Goal: Information Seeking & Learning: Learn about a topic

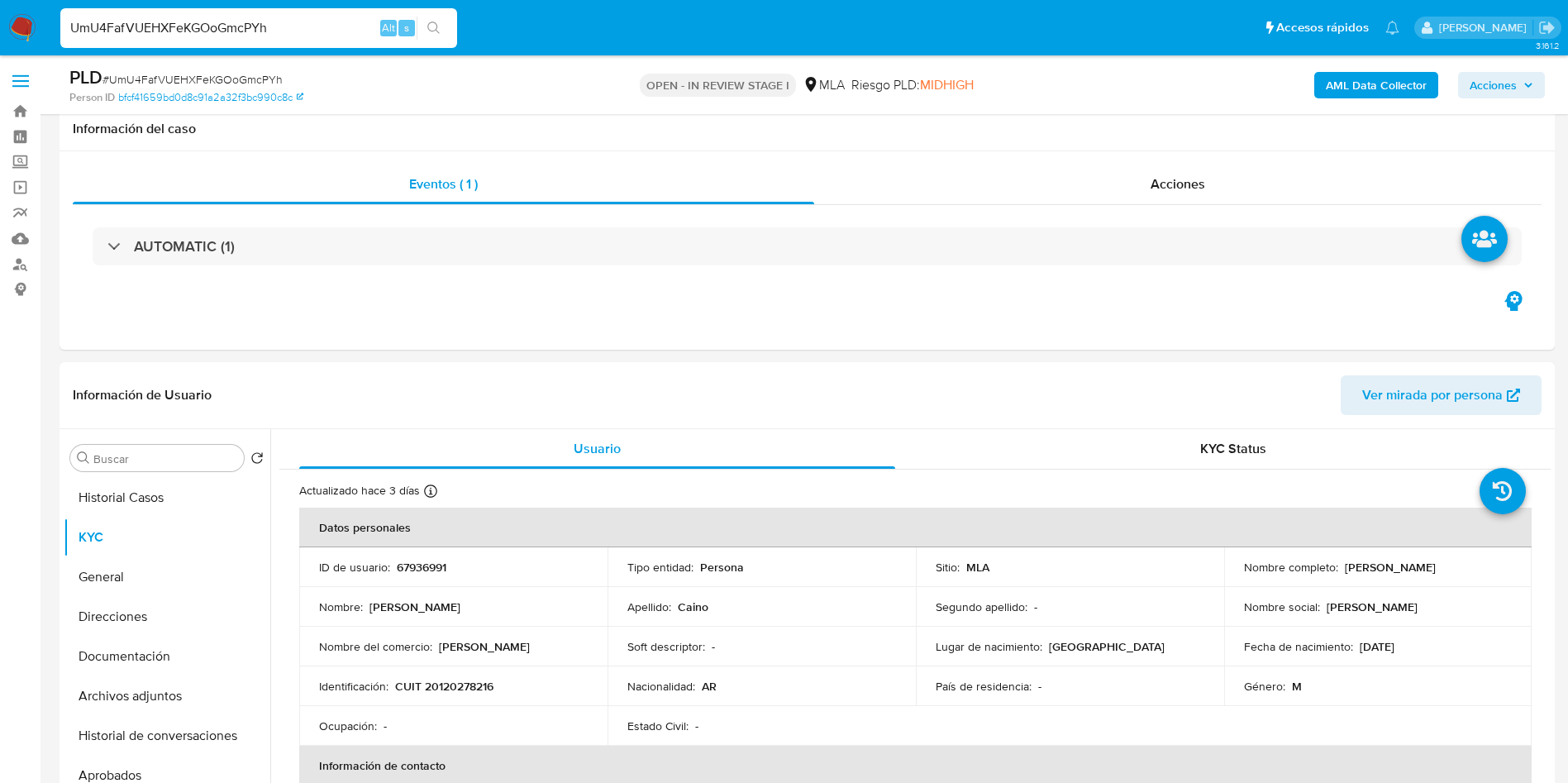
select select "10"
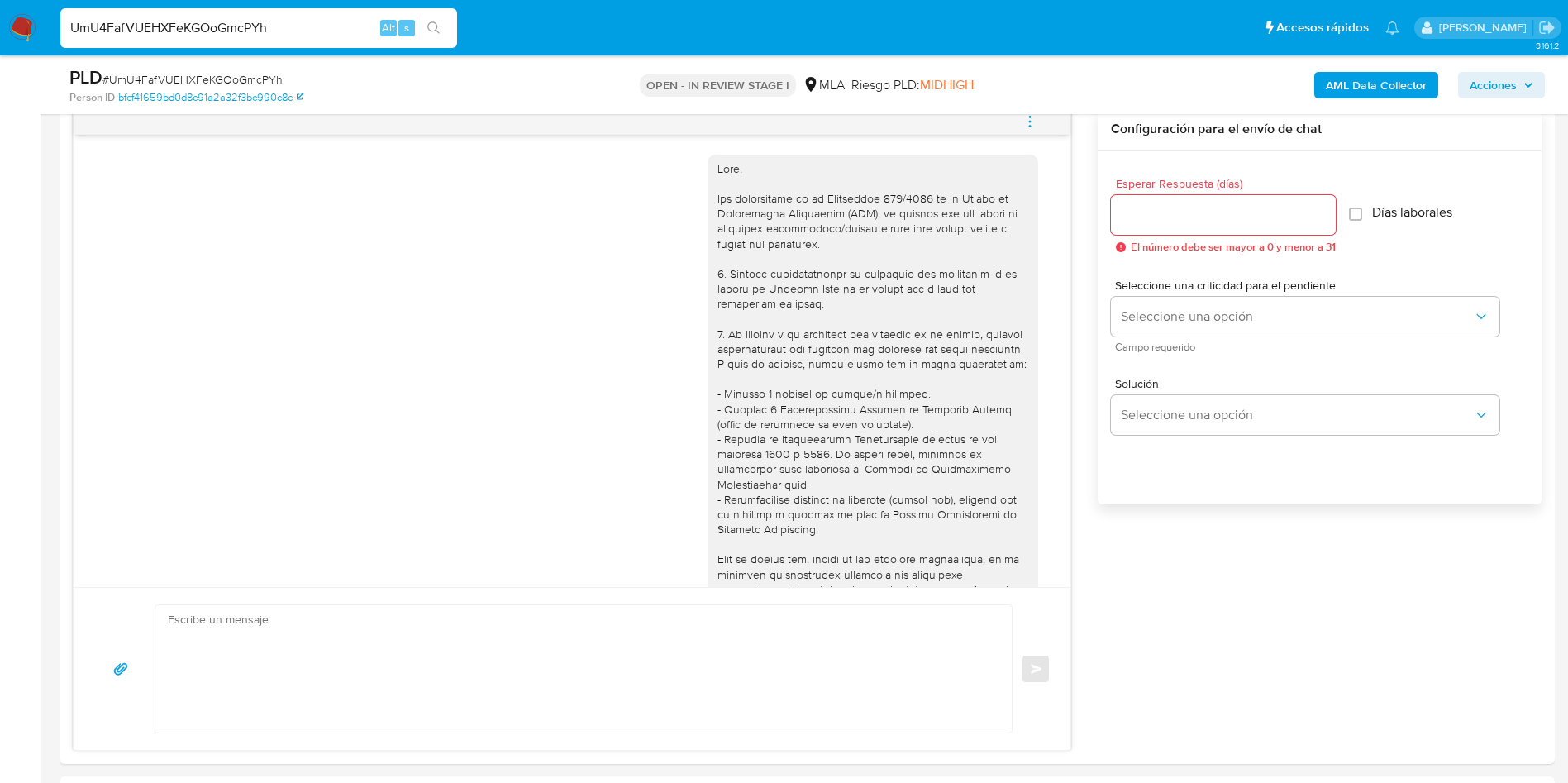
scroll to position [1778, 0]
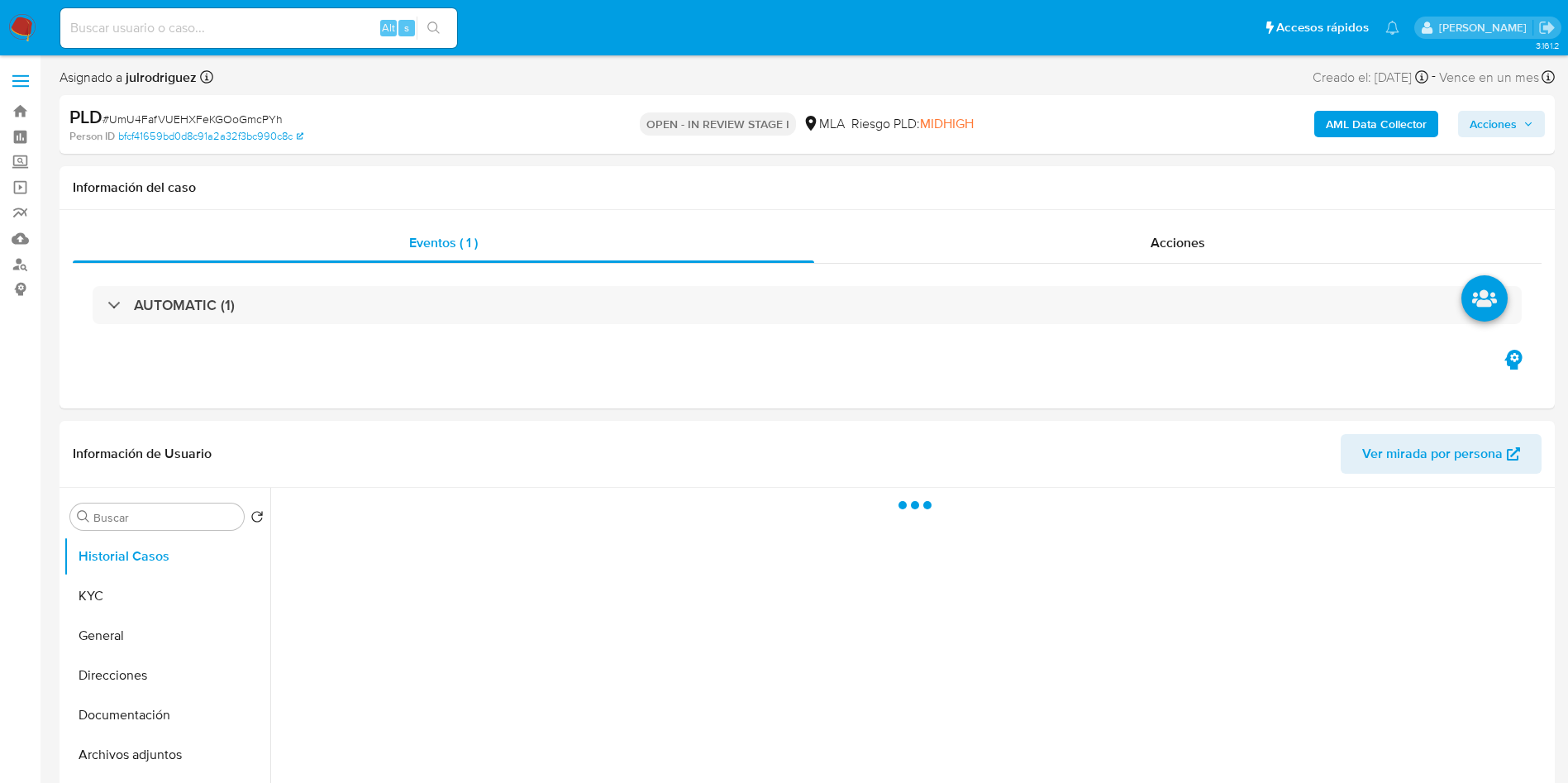
select select "10"
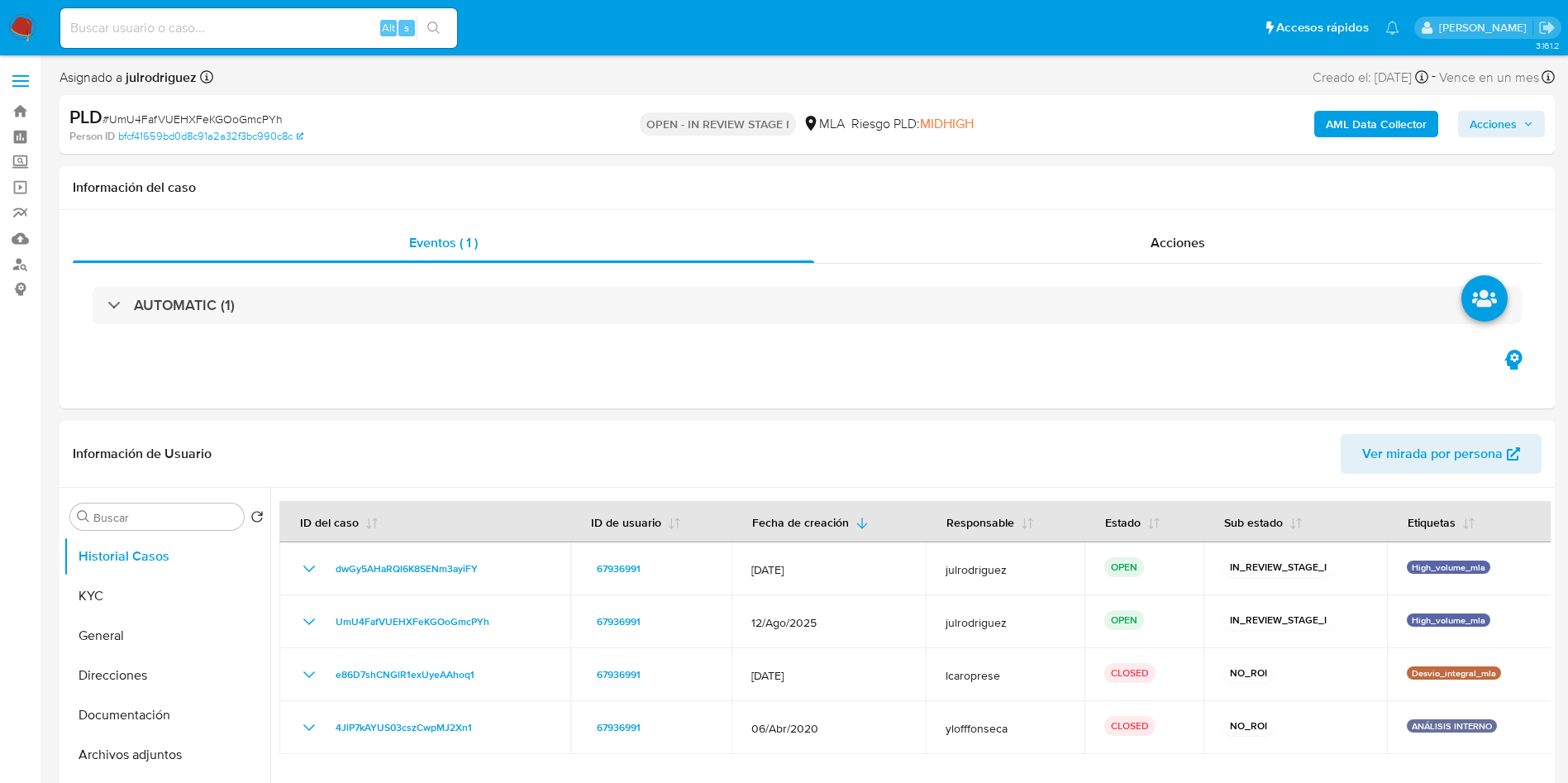
click at [271, 24] on input at bounding box center [258, 28] width 397 height 22
paste input "UmU4FafVUEHXFeKGOoGmcPYh"
type input "UmU4FafVUEHXFeKGOoGmcPYh"
click at [257, 15] on div "UmU4FafVUEHXFeKGOoGmcPYh Alt s" at bounding box center [258, 28] width 397 height 40
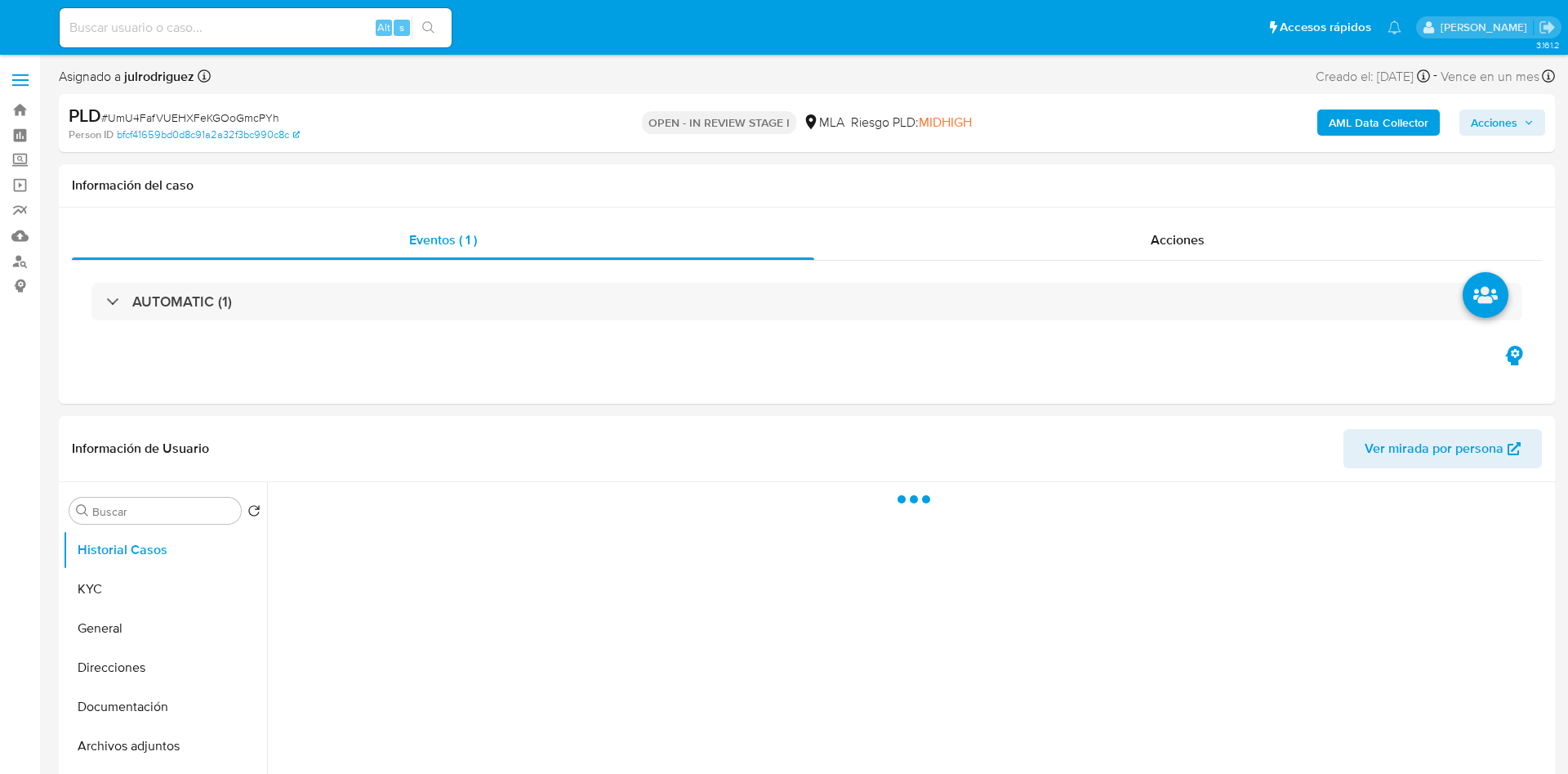
select select "10"
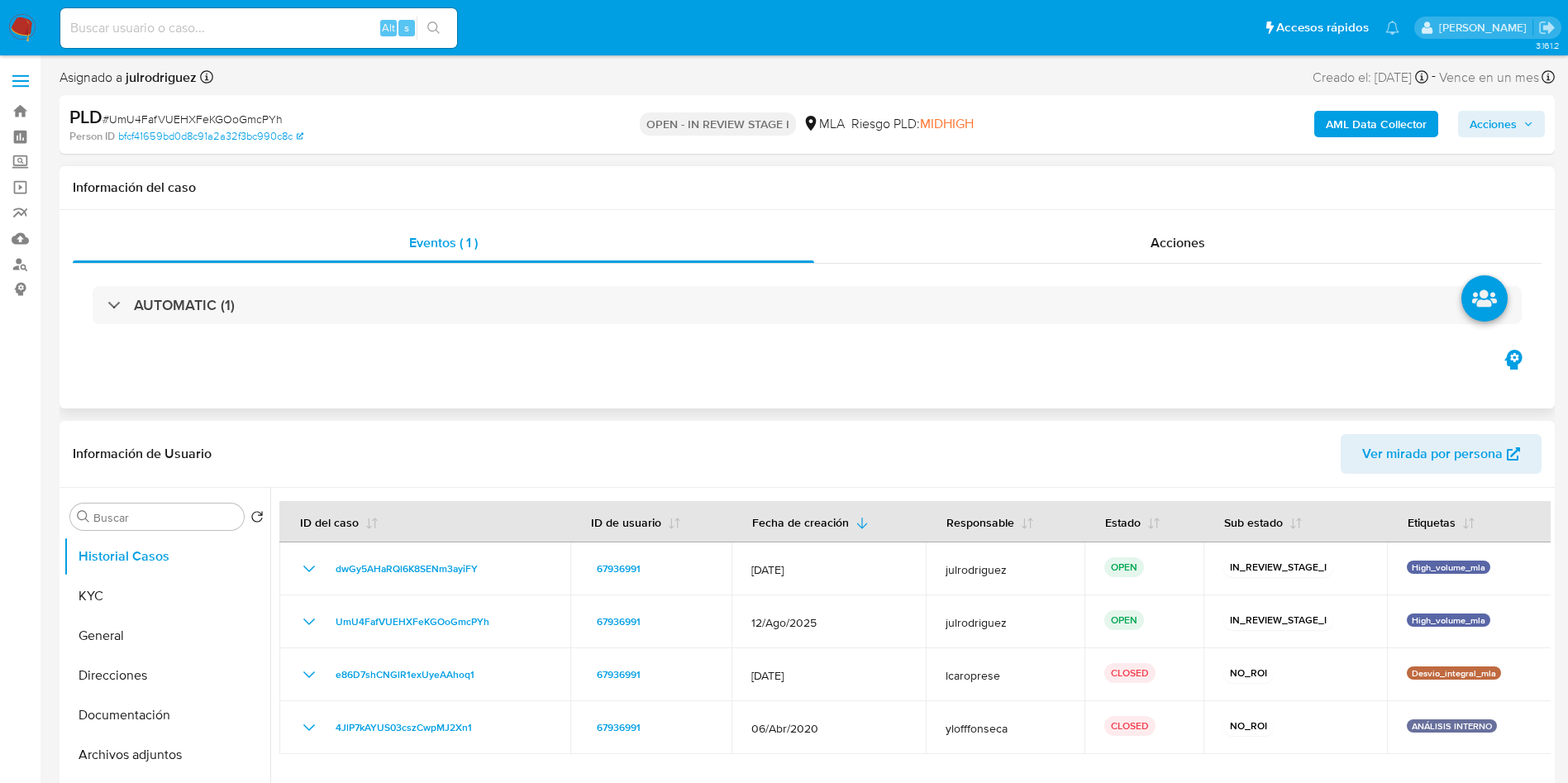
scroll to position [124, 0]
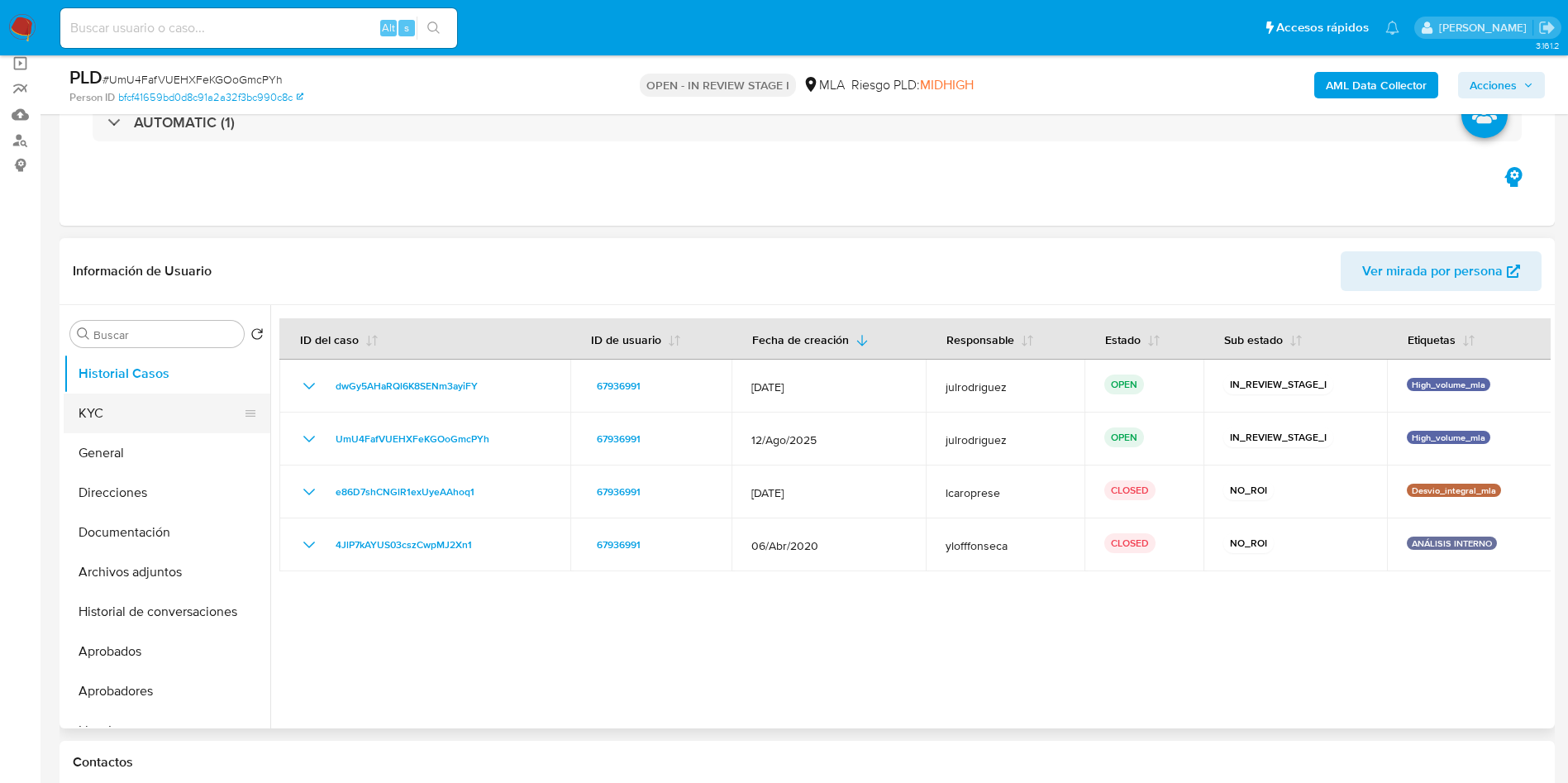
click at [189, 420] on button "KYC" at bounding box center [160, 413] width 193 height 40
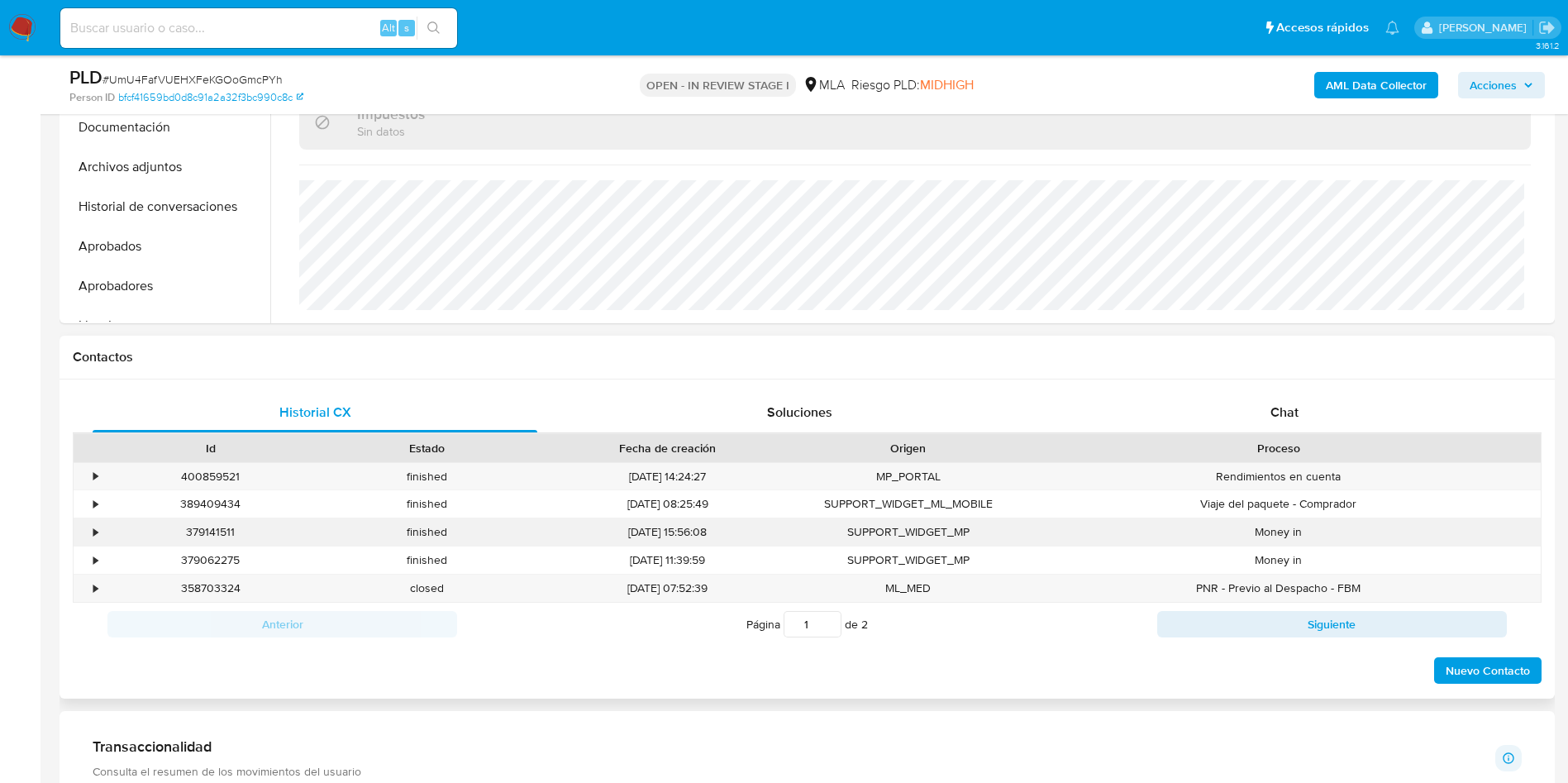
scroll to position [620, 0]
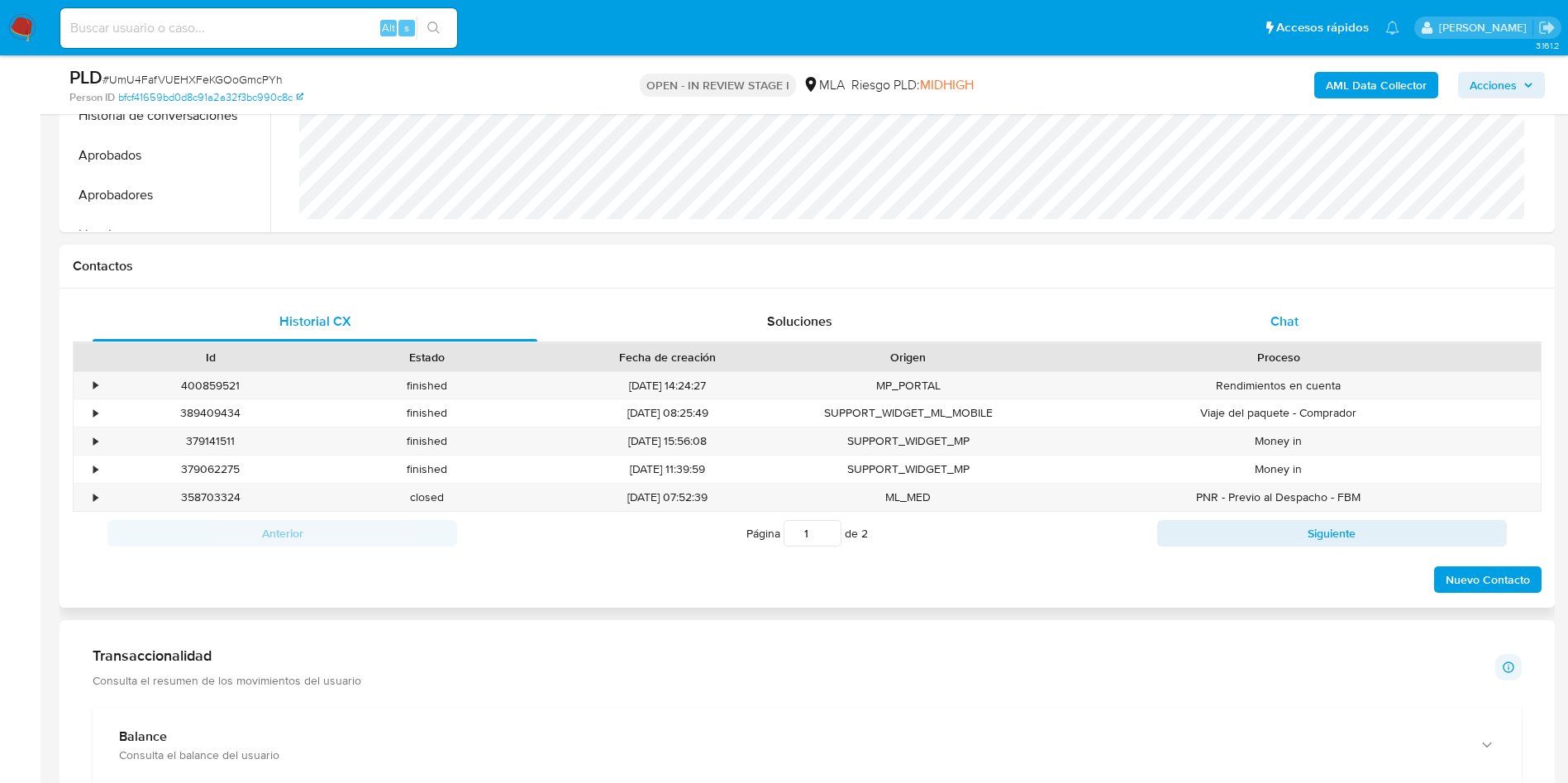
click at [1241, 335] on div "Chat" at bounding box center [1285, 322] width 445 height 40
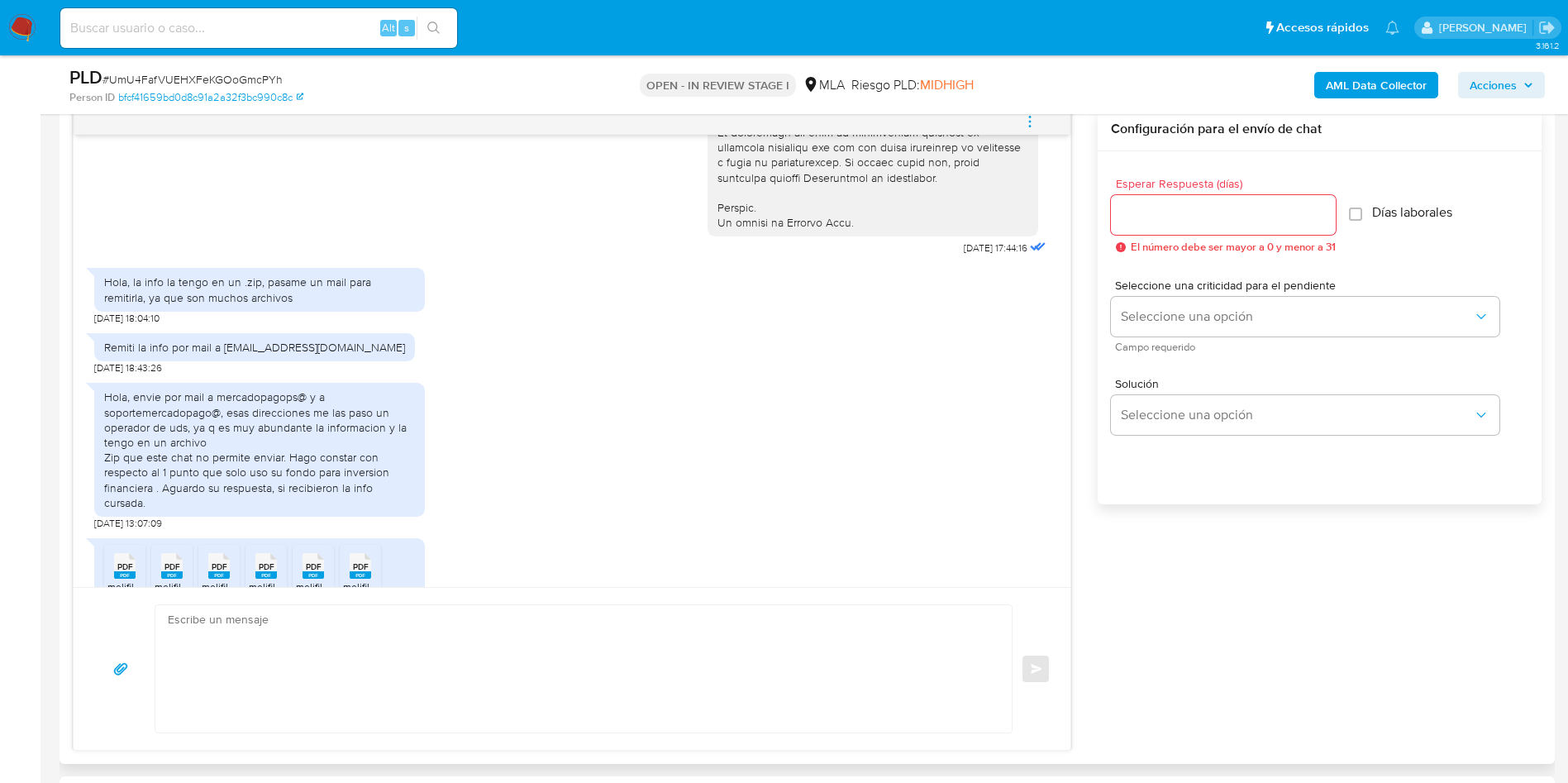
scroll to position [911, 0]
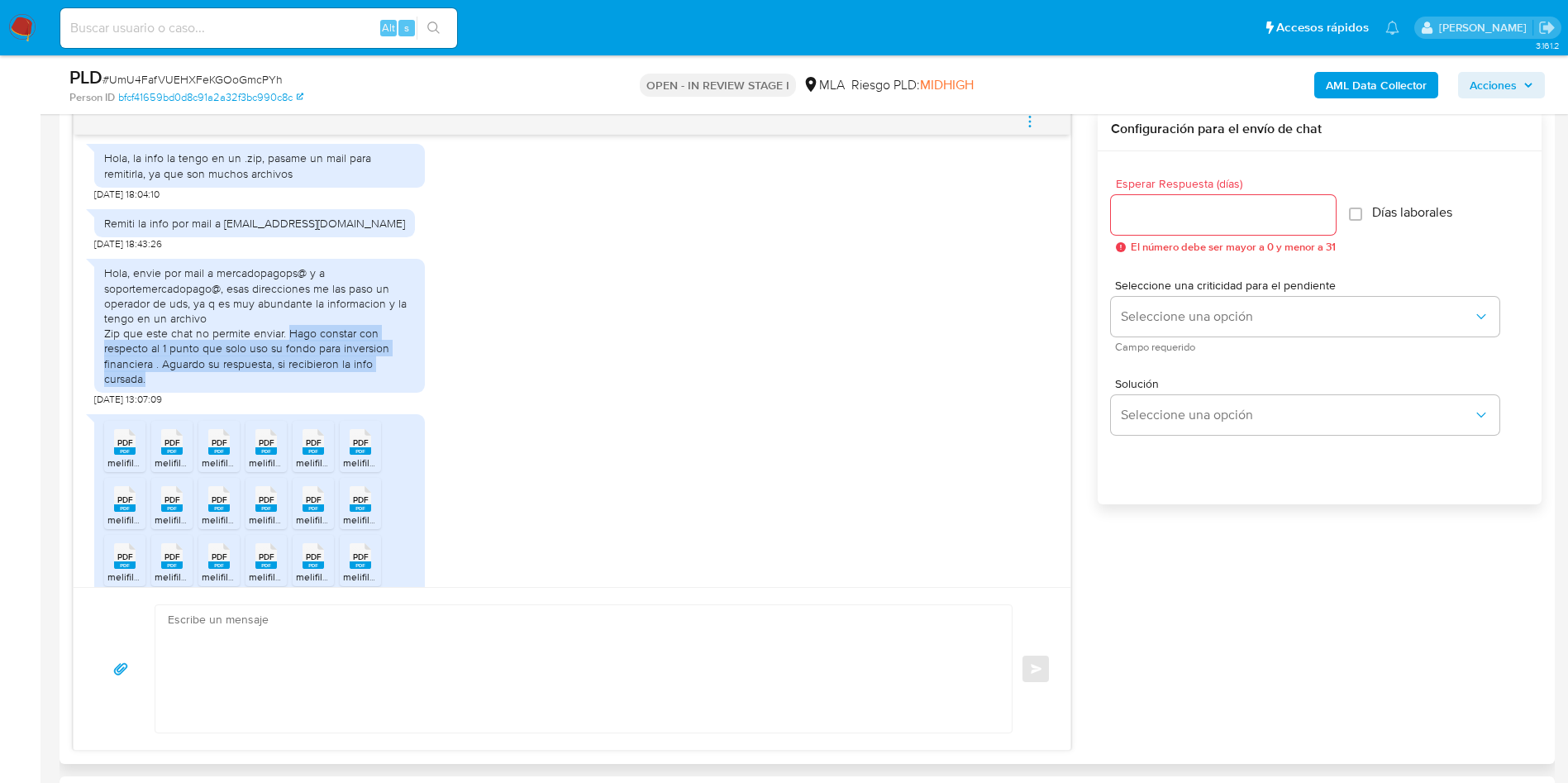
drag, startPoint x: 287, startPoint y: 364, endPoint x: 327, endPoint y: 411, distance: 61.7
click at [327, 386] on div "Hola, envie por mail a mercadopagops@ y a soportemercadopago@, esas direcciones…" at bounding box center [259, 325] width 311 height 121
copy div "Hago constar con respecto al 1 punto que solo uso su fondo para inversion finan…"
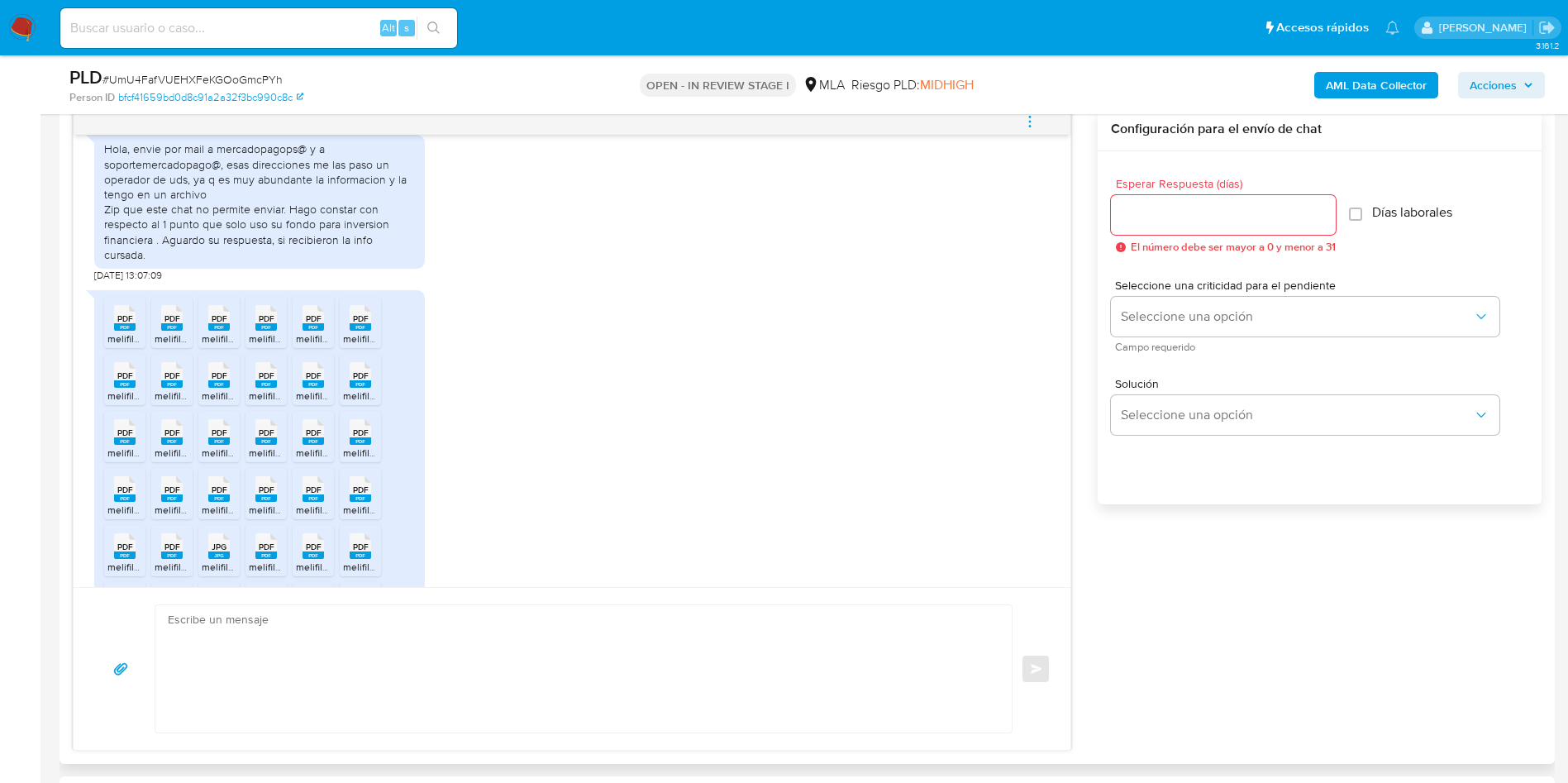
click at [128, 331] on rect at bounding box center [125, 327] width 22 height 7
click at [167, 332] on icon "PDF" at bounding box center [172, 317] width 22 height 29
drag, startPoint x: 226, startPoint y: 349, endPoint x: 247, endPoint y: 348, distance: 21.0
click at [227, 324] on span "PDF" at bounding box center [219, 318] width 16 height 11
drag, startPoint x: 269, startPoint y: 342, endPoint x: 304, endPoint y: 343, distance: 35.0
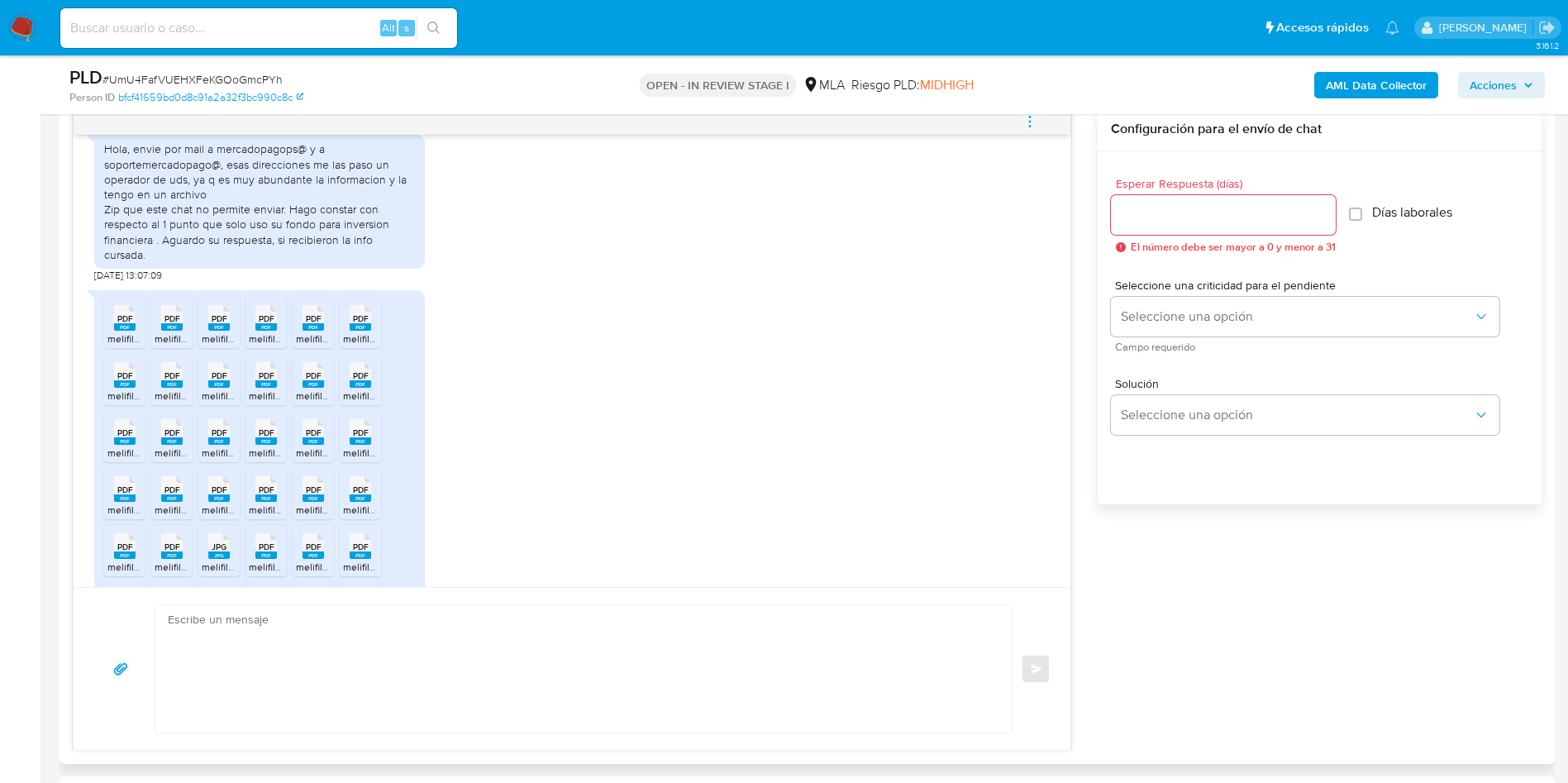
click at [270, 324] on span "PDF" at bounding box center [267, 318] width 16 height 11
click at [307, 324] on span "PDF" at bounding box center [313, 318] width 16 height 11
click at [364, 324] on span "PDF" at bounding box center [361, 318] width 16 height 11
click at [132, 381] on span "PDF" at bounding box center [125, 376] width 16 height 11
click at [181, 387] on icon at bounding box center [172, 375] width 22 height 26
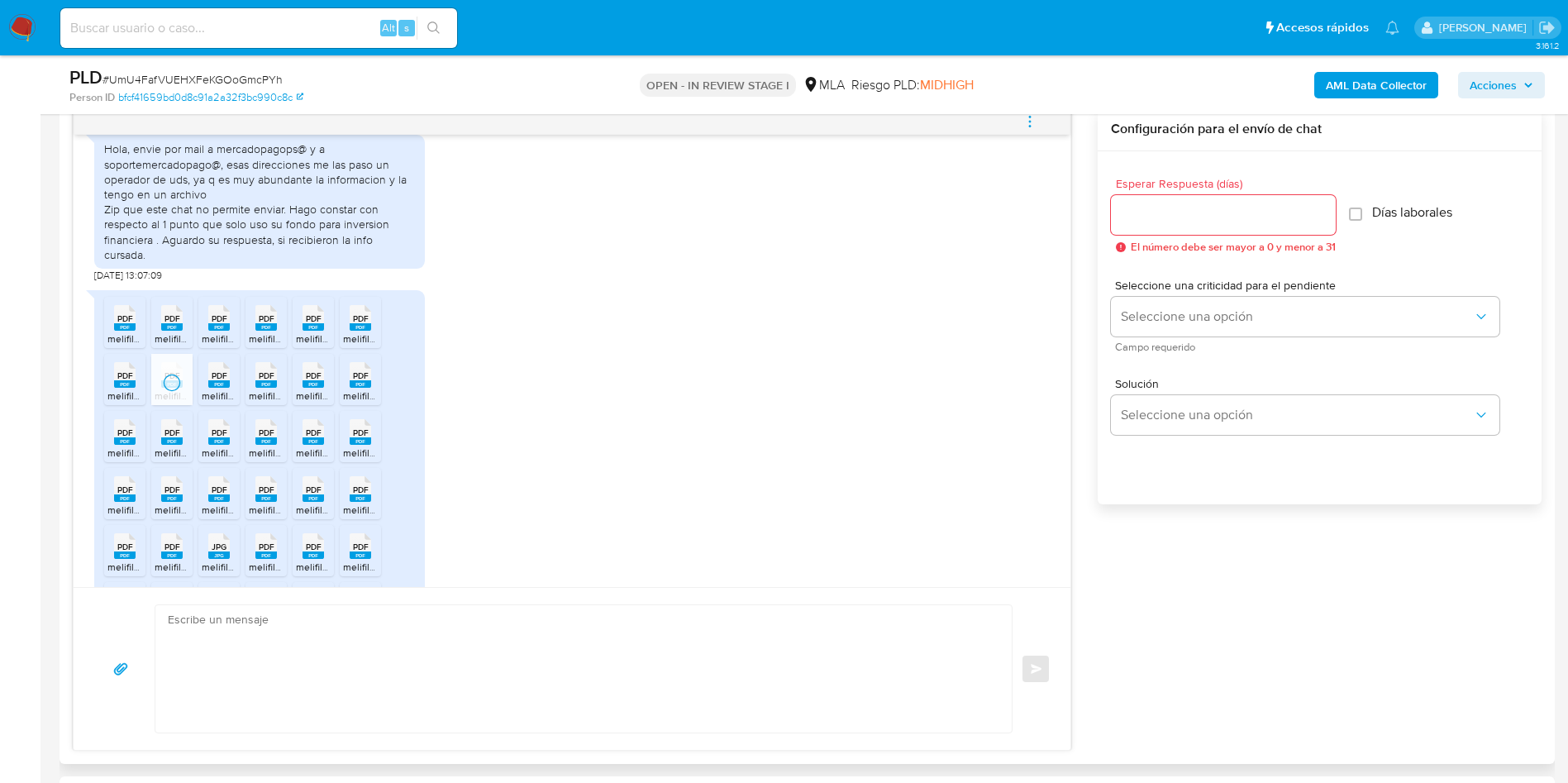
click at [222, 387] on rect at bounding box center [219, 383] width 22 height 7
drag, startPoint x: 275, startPoint y: 409, endPoint x: 292, endPoint y: 407, distance: 17.1
click at [277, 389] on div "PDF PDF" at bounding box center [267, 373] width 35 height 32
click at [321, 381] on span "PDF" at bounding box center [313, 376] width 16 height 11
drag, startPoint x: 374, startPoint y: 406, endPoint x: 413, endPoint y: 400, distance: 39.5
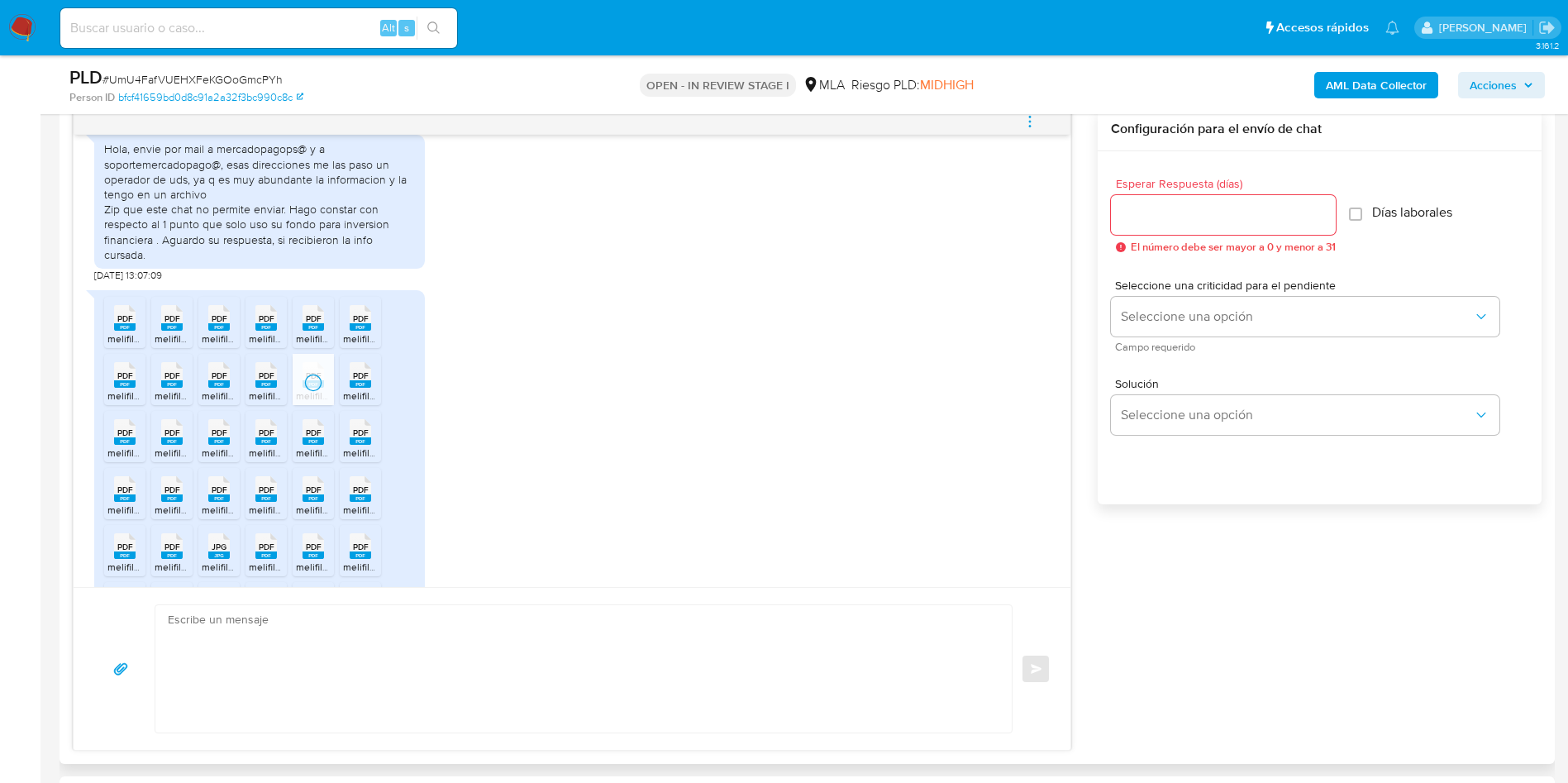
click at [374, 389] on div "PDF PDF" at bounding box center [361, 373] width 35 height 32
click at [133, 445] on icon at bounding box center [125, 431] width 22 height 26
click at [180, 446] on div "PDF PDF" at bounding box center [172, 430] width 35 height 32
click at [219, 438] on span "PDF" at bounding box center [219, 432] width 16 height 11
click at [265, 445] on rect at bounding box center [267, 441] width 22 height 7
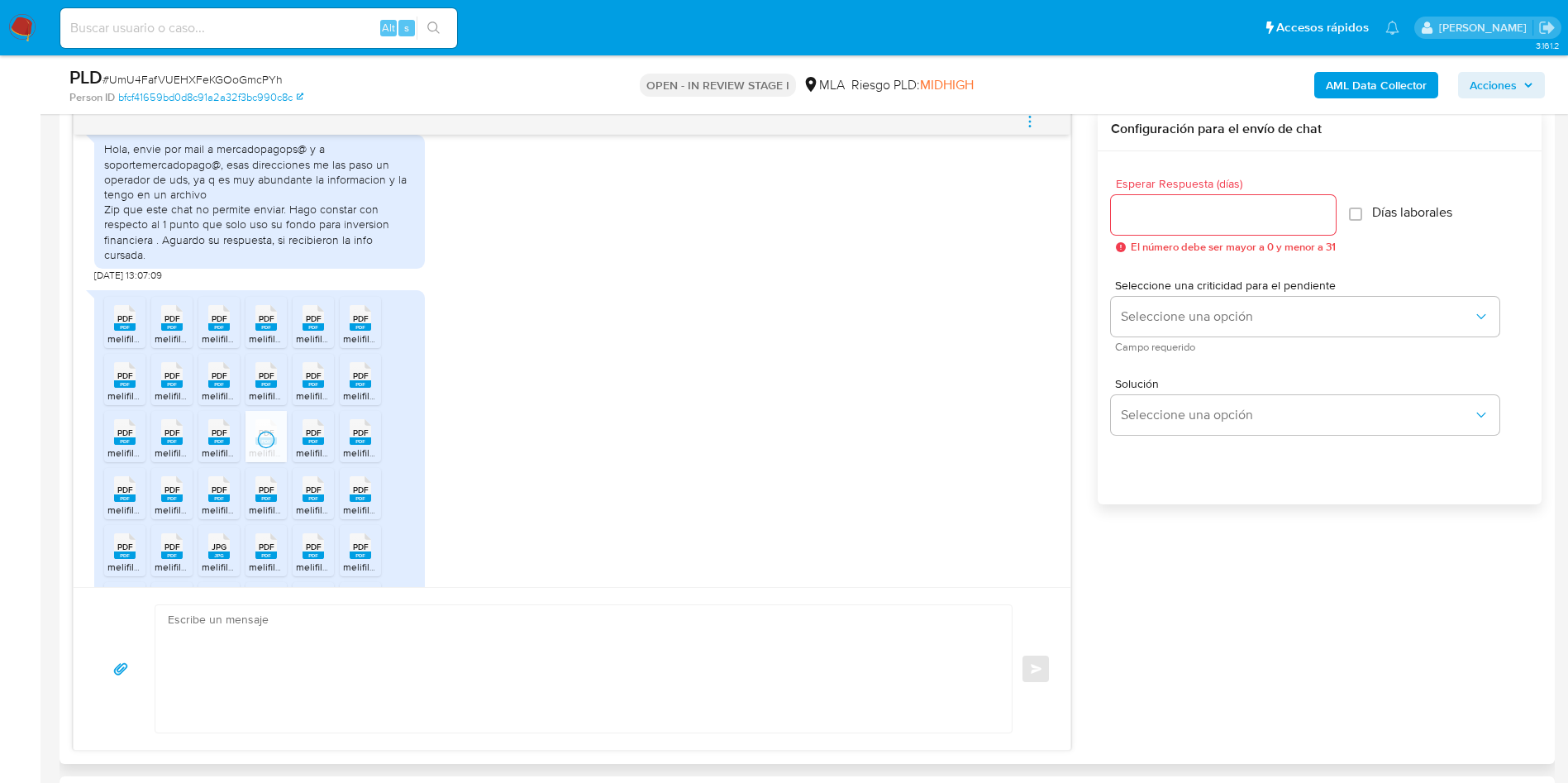
click at [312, 438] on span "PDF" at bounding box center [313, 432] width 16 height 11
click at [349, 446] on div "PDF PDF" at bounding box center [361, 430] width 35 height 32
click at [124, 495] on span "PDF" at bounding box center [125, 489] width 16 height 11
click at [157, 519] on li "PDF PDF melifile5839236106662047754.pdf" at bounding box center [172, 494] width 42 height 52
drag, startPoint x: 215, startPoint y: 519, endPoint x: 264, endPoint y: 519, distance: 49.0
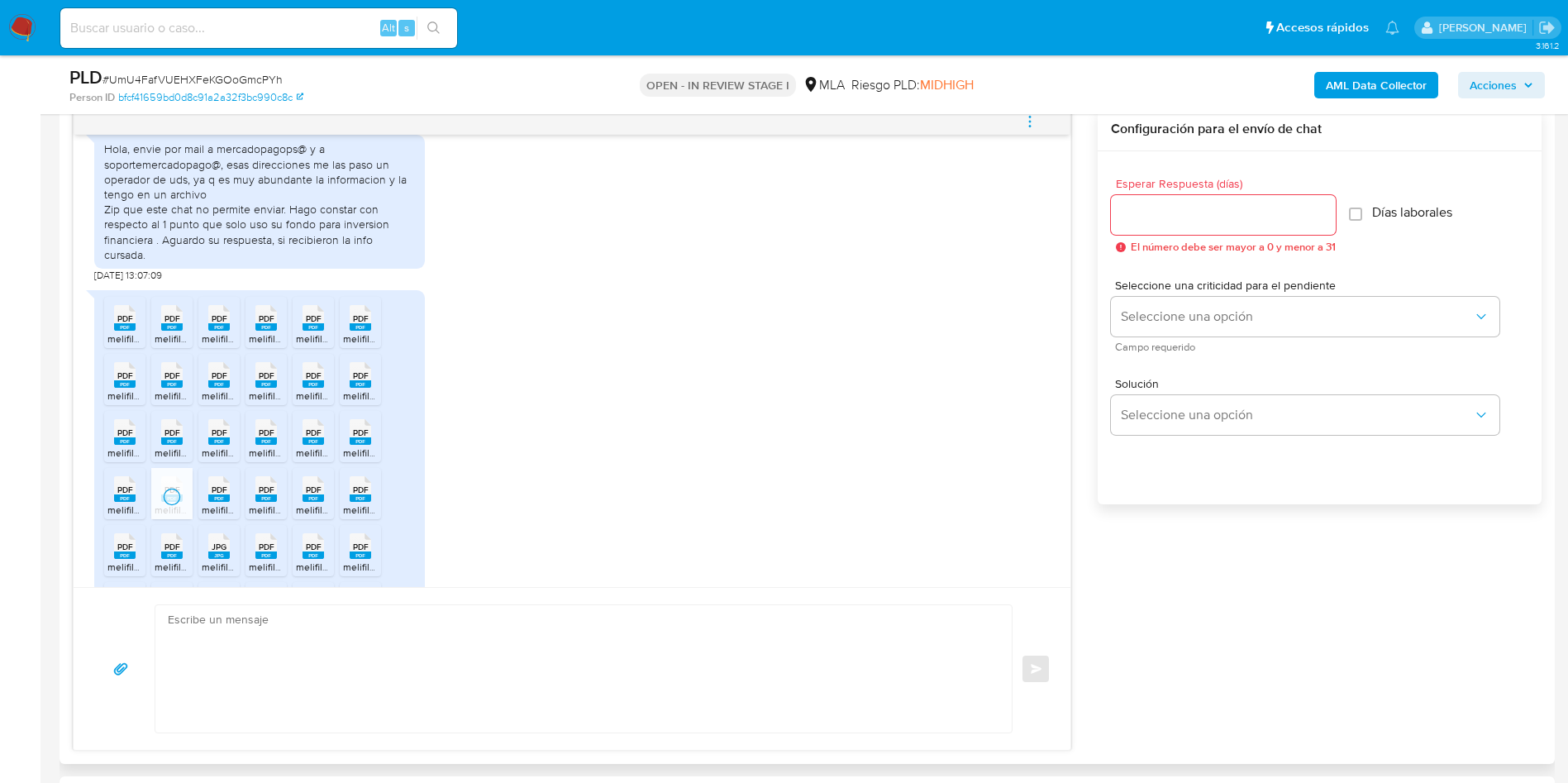
click at [215, 495] on span "PDF" at bounding box center [219, 489] width 16 height 11
drag, startPoint x: 264, startPoint y: 517, endPoint x: 289, endPoint y: 517, distance: 25.0
click at [265, 495] on span "PDF" at bounding box center [267, 489] width 16 height 11
drag, startPoint x: 317, startPoint y: 517, endPoint x: 345, endPoint y: 516, distance: 28.0
click at [317, 495] on span "PDF" at bounding box center [313, 489] width 16 height 11
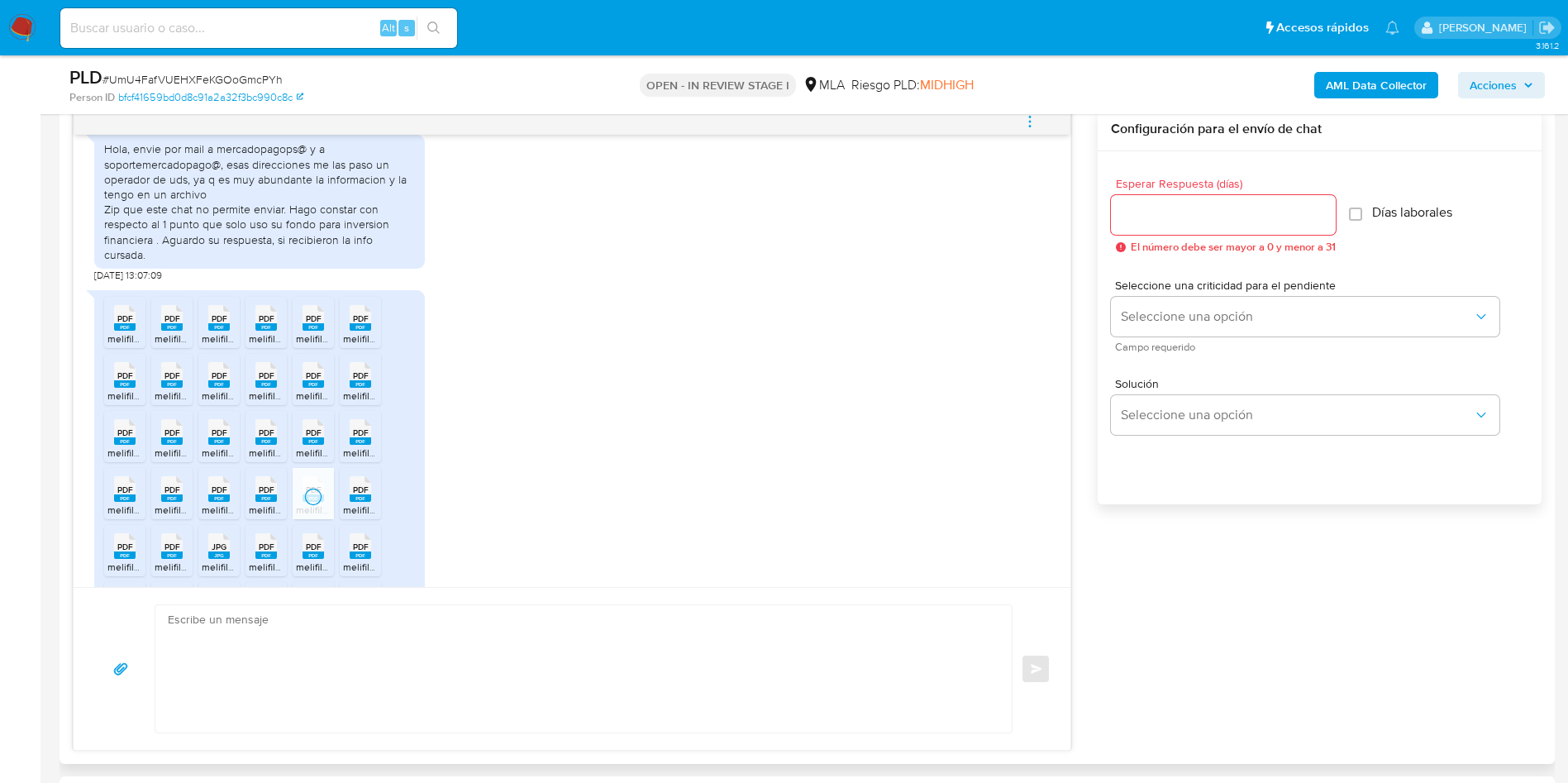
click at [353, 495] on span "PDF" at bounding box center [361, 489] width 16 height 11
click at [130, 540] on rect at bounding box center [142, 529] width 26 height 22
drag, startPoint x: 168, startPoint y: 571, endPoint x: 197, endPoint y: 570, distance: 29.0
click at [168, 552] on span "PDF" at bounding box center [172, 546] width 16 height 11
drag, startPoint x: 218, startPoint y: 570, endPoint x: 267, endPoint y: 575, distance: 49.3
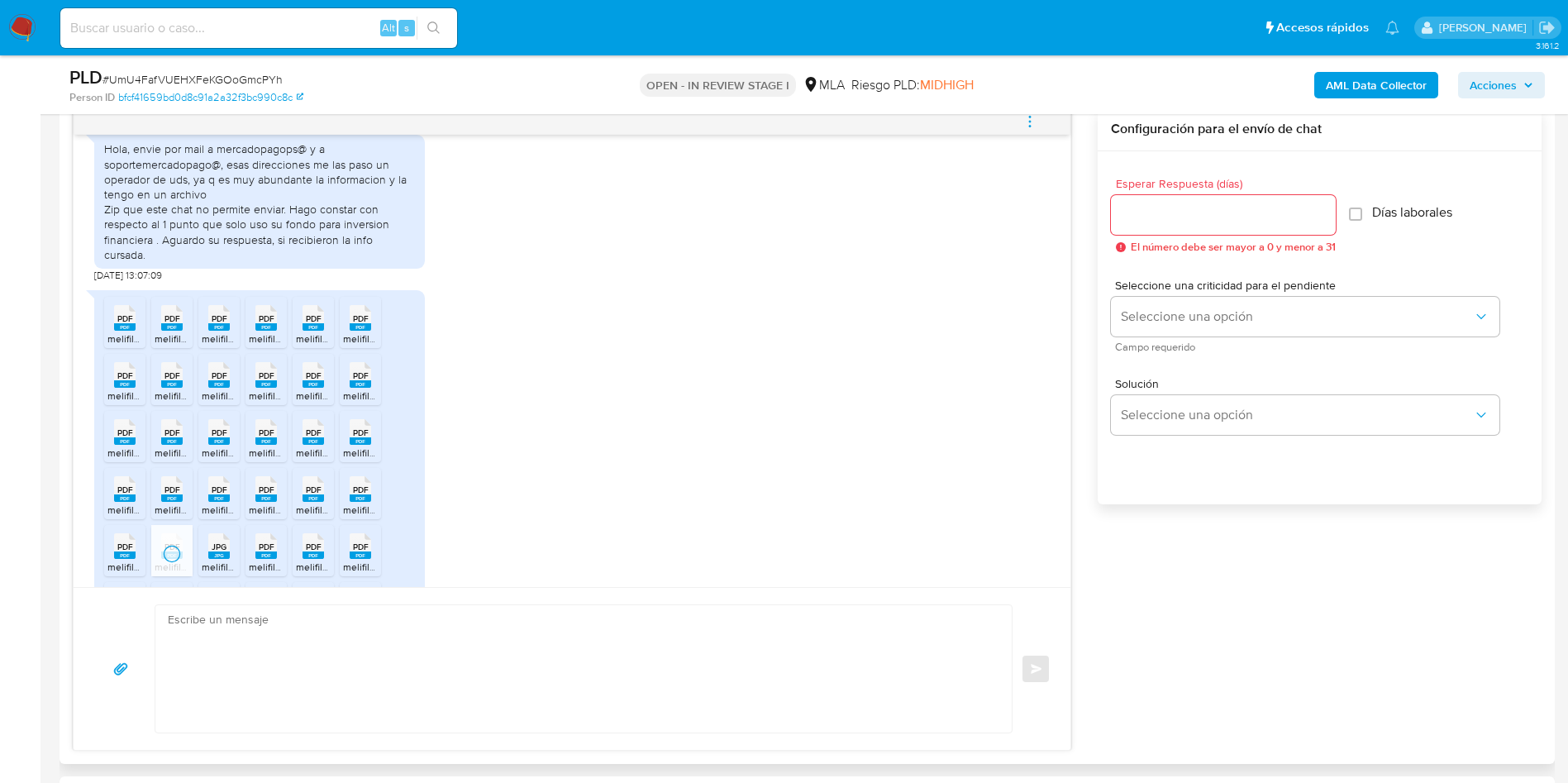
click at [219, 552] on span "JPG" at bounding box center [219, 546] width 15 height 11
click at [268, 552] on span "PDF" at bounding box center [267, 546] width 16 height 11
drag, startPoint x: 317, startPoint y: 569, endPoint x: 350, endPoint y: 569, distance: 33.0
click at [317, 559] on icon at bounding box center [313, 546] width 22 height 26
click at [358, 559] on icon at bounding box center [361, 546] width 22 height 26
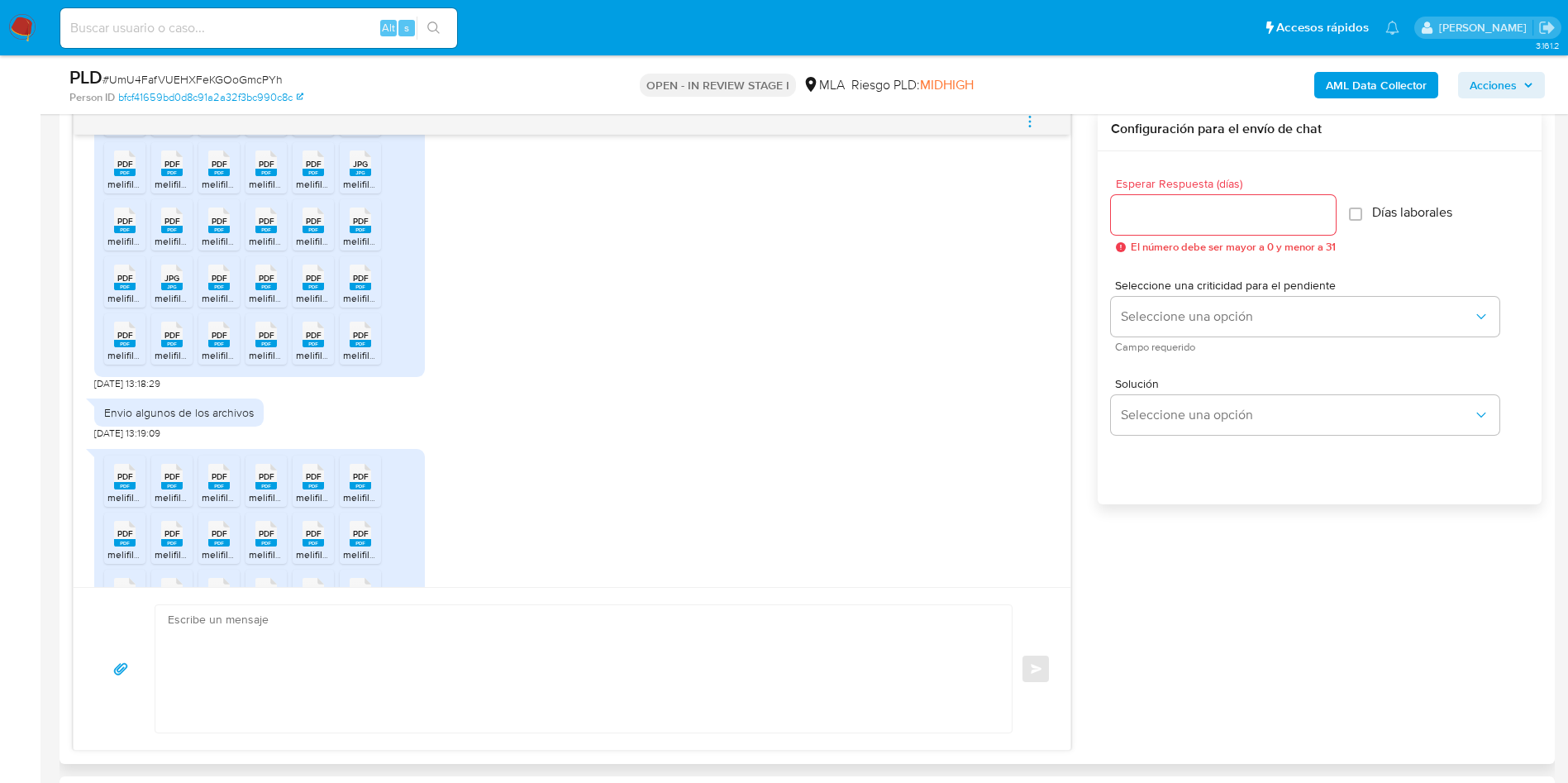
scroll to position [1513, 0]
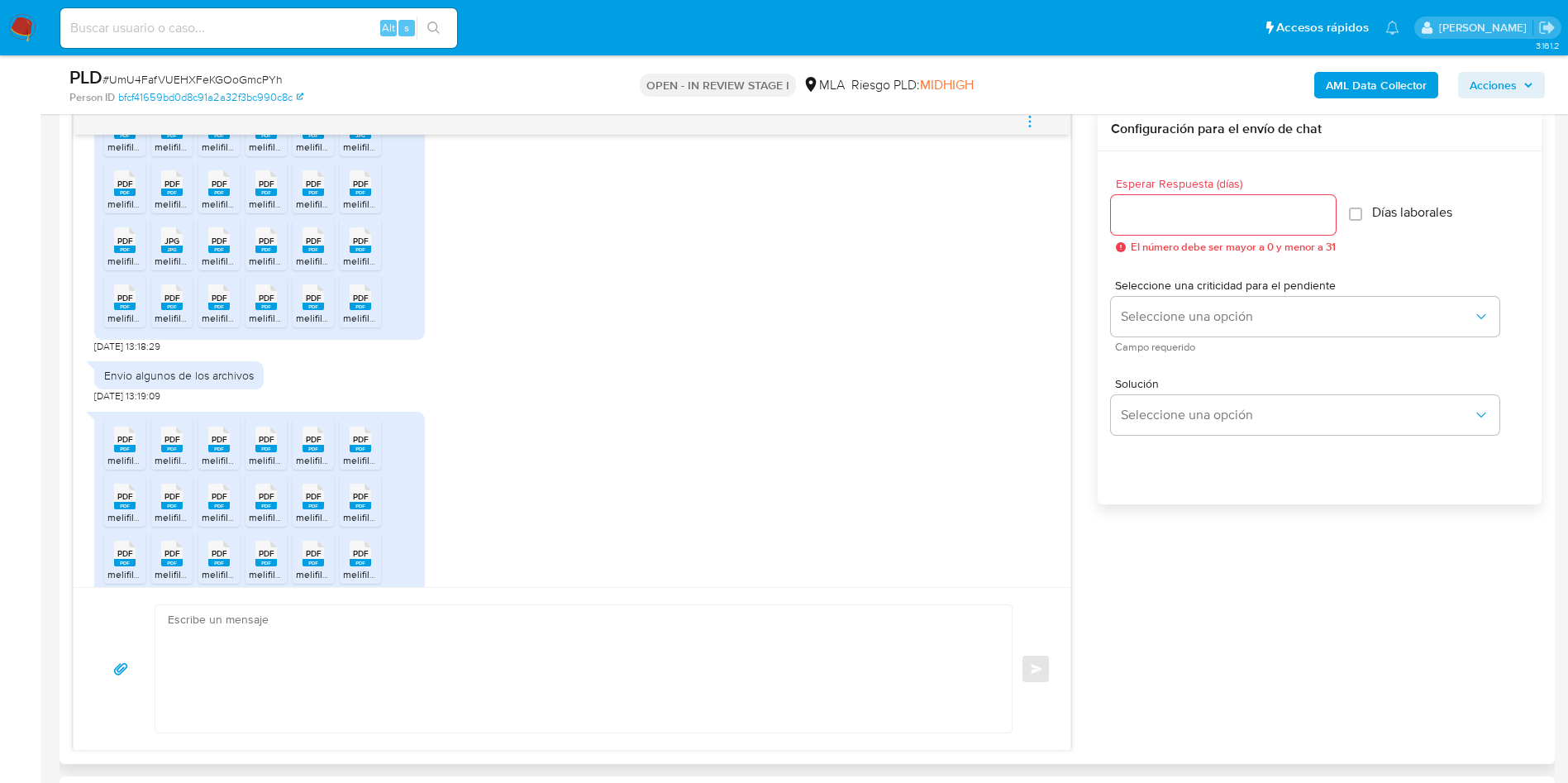
click at [129, 132] on span "PDF" at bounding box center [125, 127] width 16 height 11
click at [170, 132] on span "PDF" at bounding box center [172, 127] width 16 height 11
click at [214, 132] on span "PDF" at bounding box center [219, 127] width 16 height 11
drag, startPoint x: 267, startPoint y: 160, endPoint x: 345, endPoint y: 153, distance: 78.3
click at [267, 132] on span "PDF" at bounding box center [267, 127] width 16 height 11
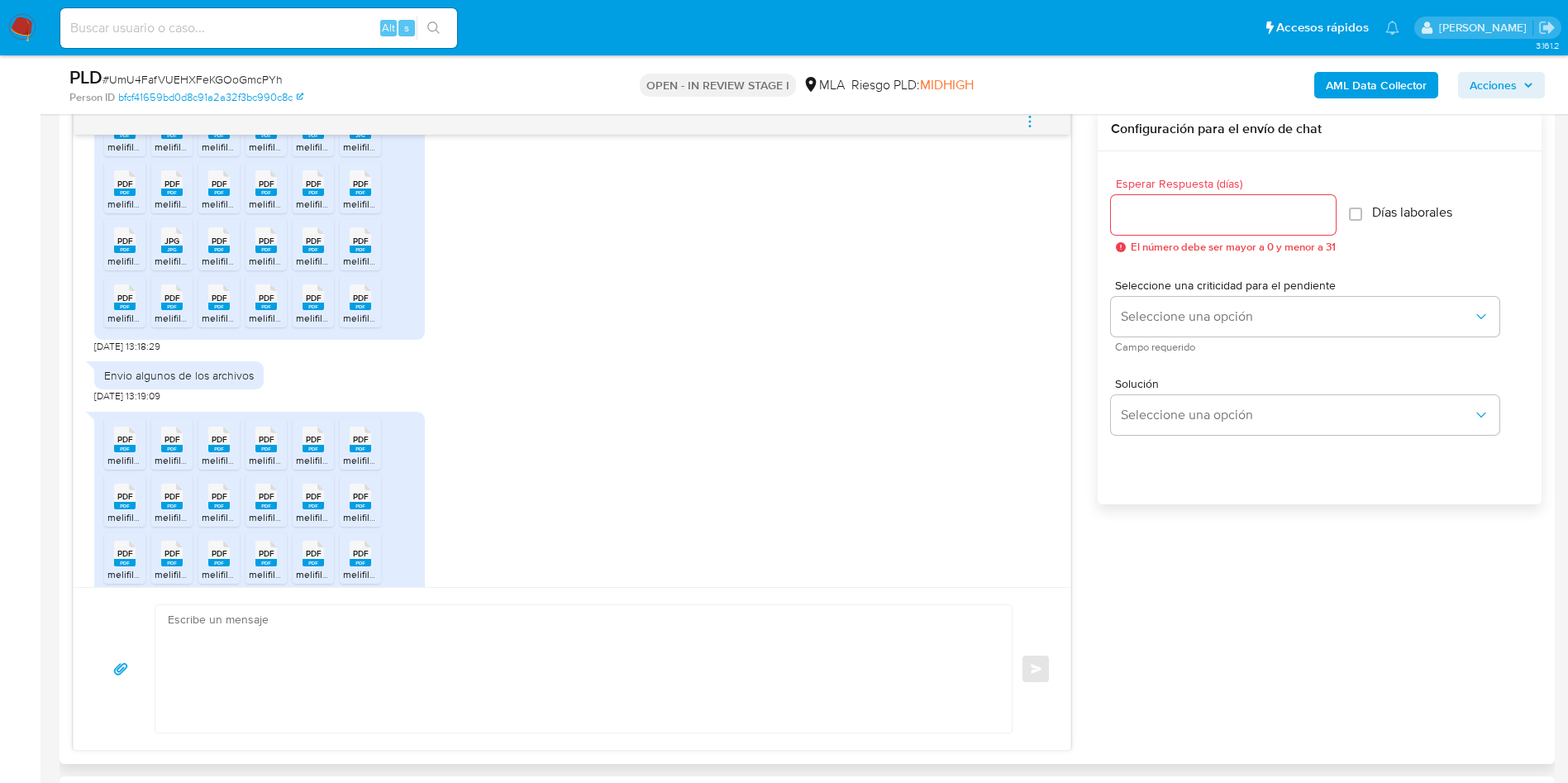
drag, startPoint x: 317, startPoint y: 152, endPoint x: 353, endPoint y: 152, distance: 36.0
click at [317, 132] on span "PDF" at bounding box center [313, 127] width 16 height 11
click at [357, 132] on span "JPG" at bounding box center [361, 127] width 15 height 11
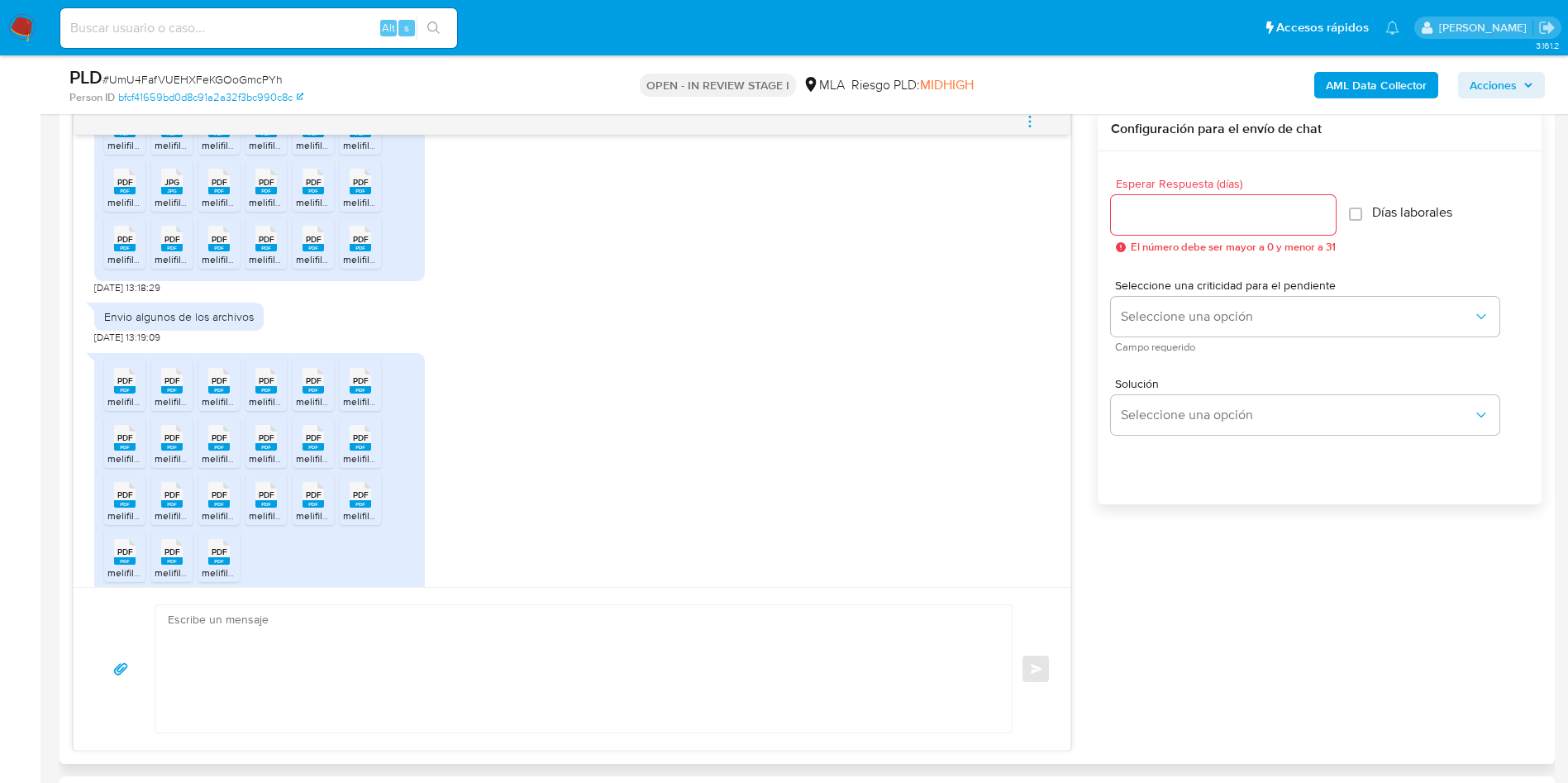
click at [134, 137] on rect at bounding box center [125, 133] width 22 height 7
click at [153, 155] on li "PDF PDF melifile330105723904416504.pdf" at bounding box center [172, 129] width 42 height 52
drag, startPoint x: 217, startPoint y: 164, endPoint x: 243, endPoint y: 164, distance: 26.0
click at [217, 137] on rect at bounding box center [219, 133] width 22 height 7
drag, startPoint x: 266, startPoint y: 162, endPoint x: 299, endPoint y: 162, distance: 33.0
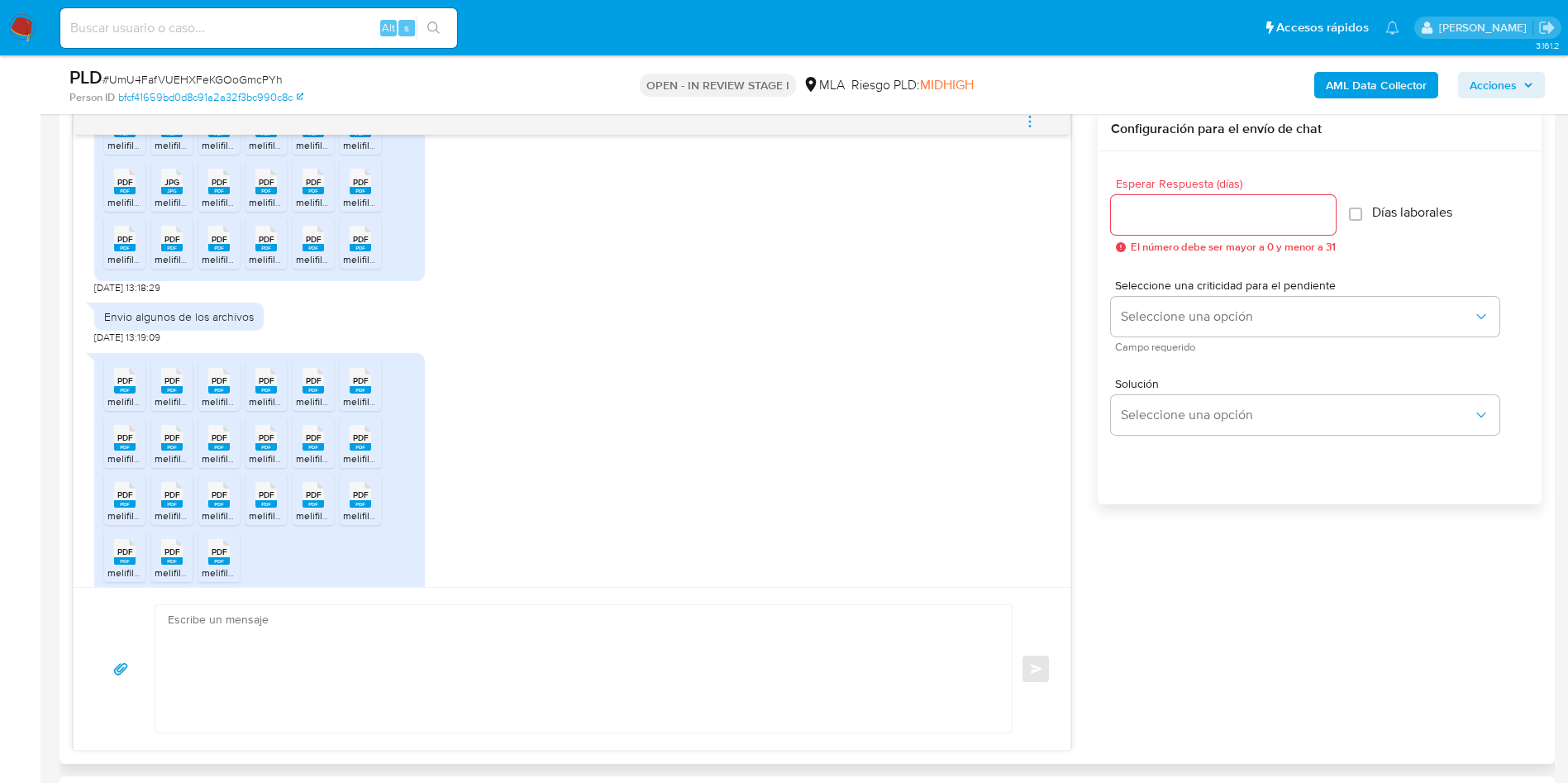
click at [266, 137] on rect at bounding box center [267, 133] width 22 height 7
click at [312, 131] on span "PDF" at bounding box center [313, 125] width 16 height 11
click at [360, 131] on span "PDF" at bounding box center [361, 125] width 16 height 11
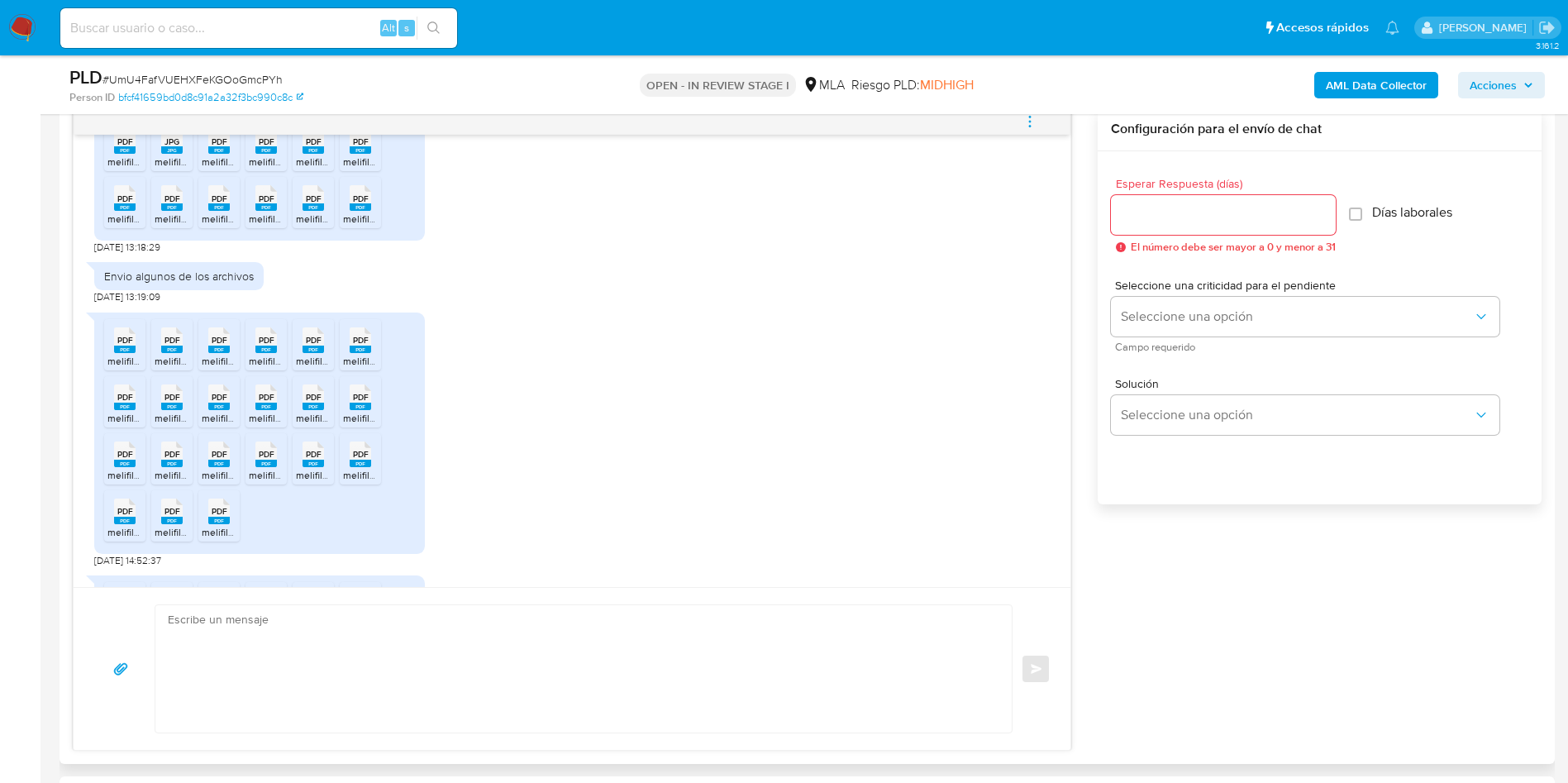
scroll to position [1622, 0]
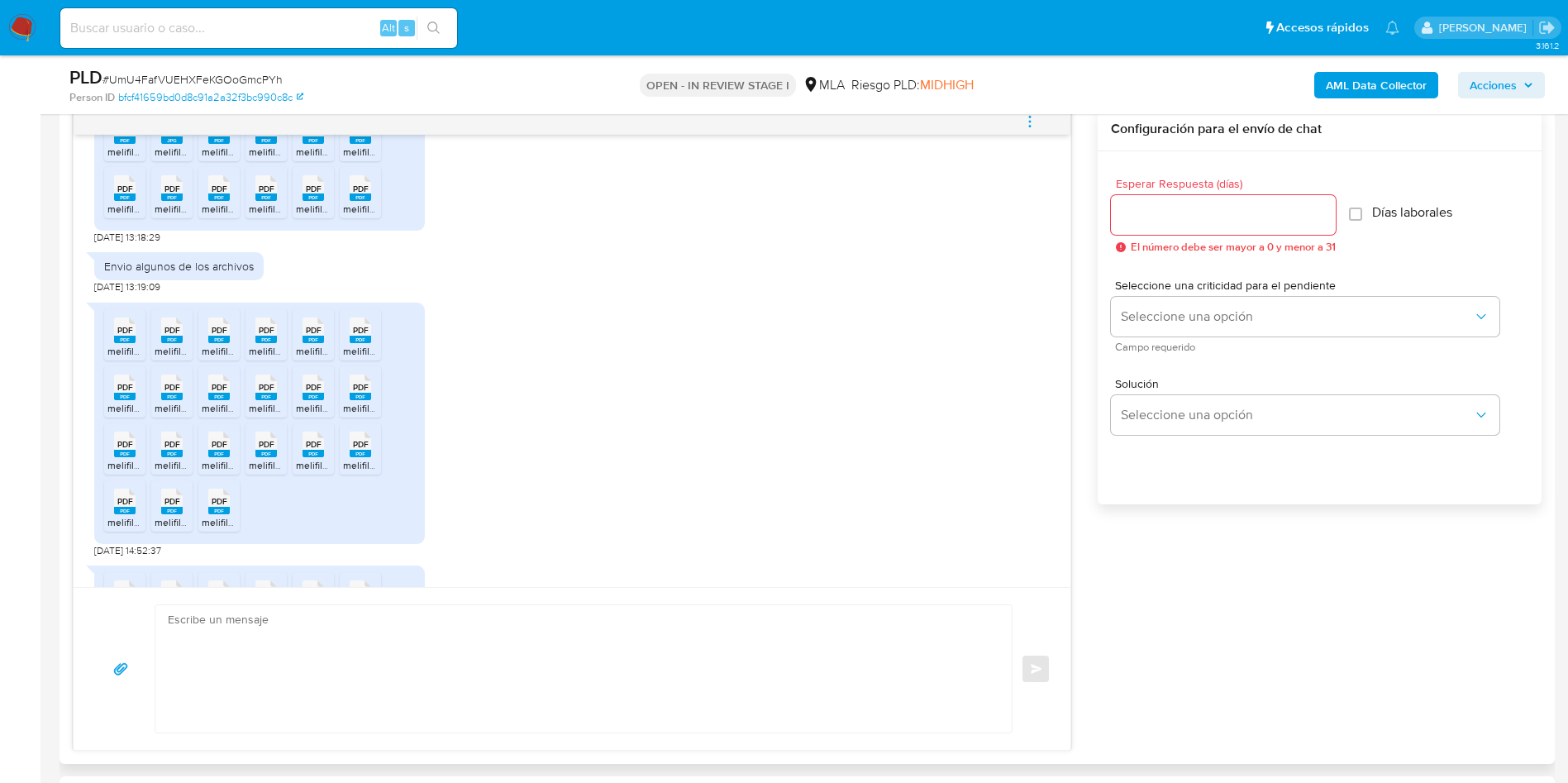
drag, startPoint x: 125, startPoint y: 160, endPoint x: 157, endPoint y: 167, distance: 32.8
click at [127, 137] on span "PDF" at bounding box center [125, 132] width 16 height 11
drag, startPoint x: 171, startPoint y: 172, endPoint x: 212, endPoint y: 168, distance: 41.2
click at [172, 144] on rect at bounding box center [172, 140] width 22 height 7
click at [223, 144] on rect at bounding box center [219, 140] width 22 height 7
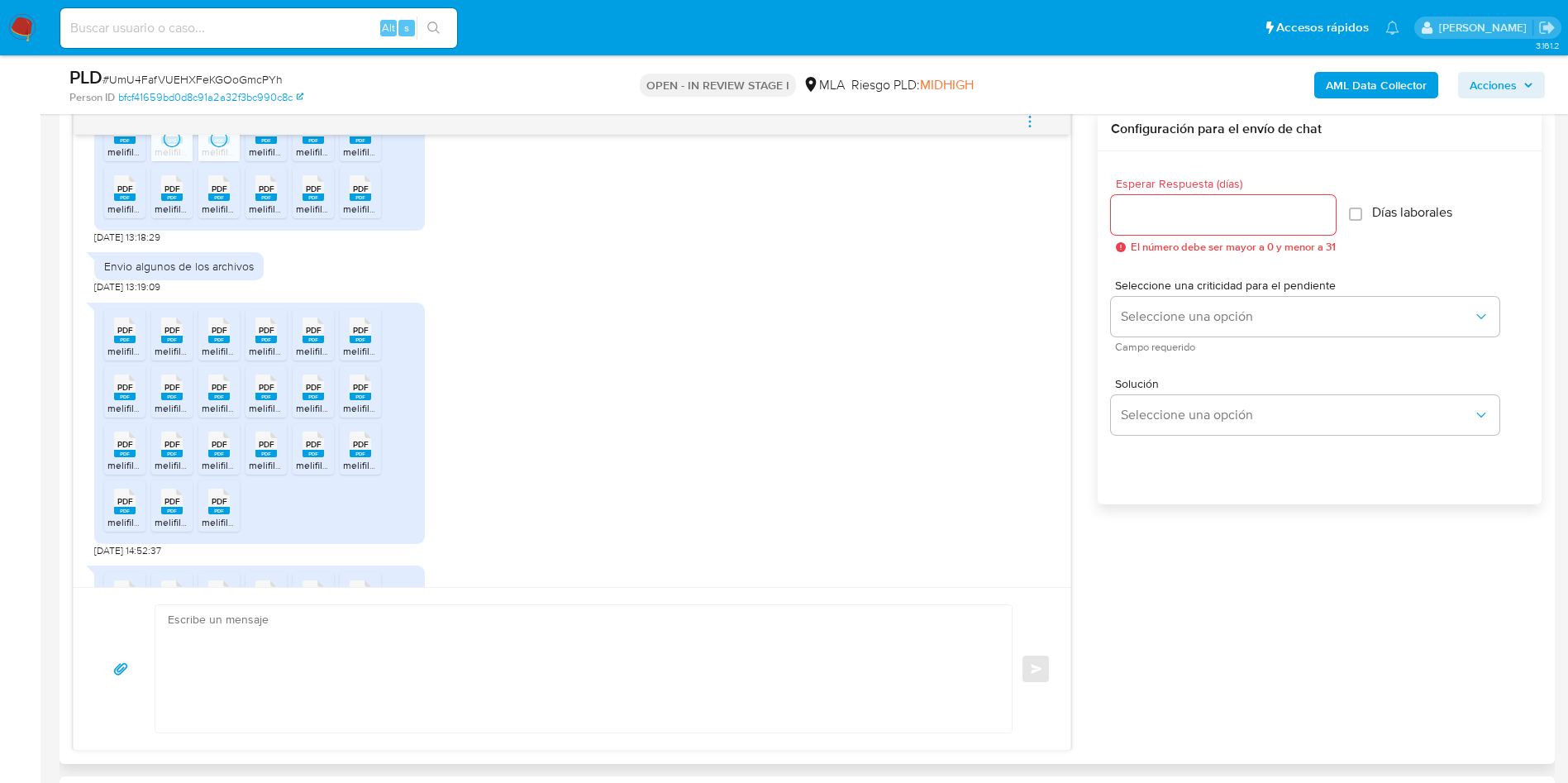
drag, startPoint x: 255, startPoint y: 168, endPoint x: 327, endPoint y: 164, distance: 72.1
click at [255, 146] on div "PDF PDF" at bounding box center [267, 129] width 35 height 32
click at [327, 146] on div "PDF PDF" at bounding box center [313, 129] width 35 height 32
click at [362, 137] on span "PDF" at bounding box center [361, 132] width 16 height 11
click at [787, 352] on div "PDF PDF melifile3273167943421446467.pdf PDF PDF melifile7269139129608773670.pdf…" at bounding box center [572, 426] width 956 height 263
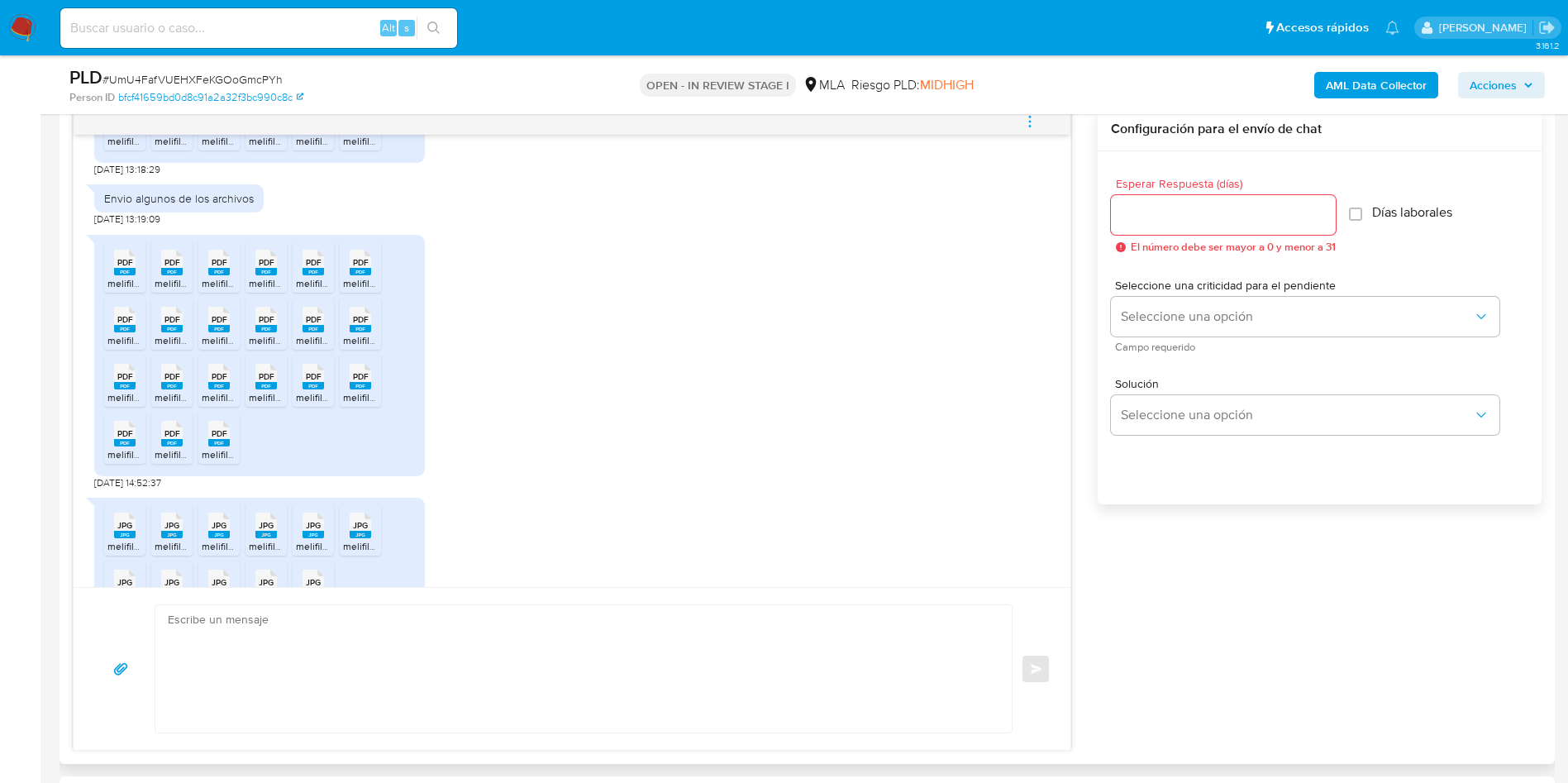
scroll to position [1679, 0]
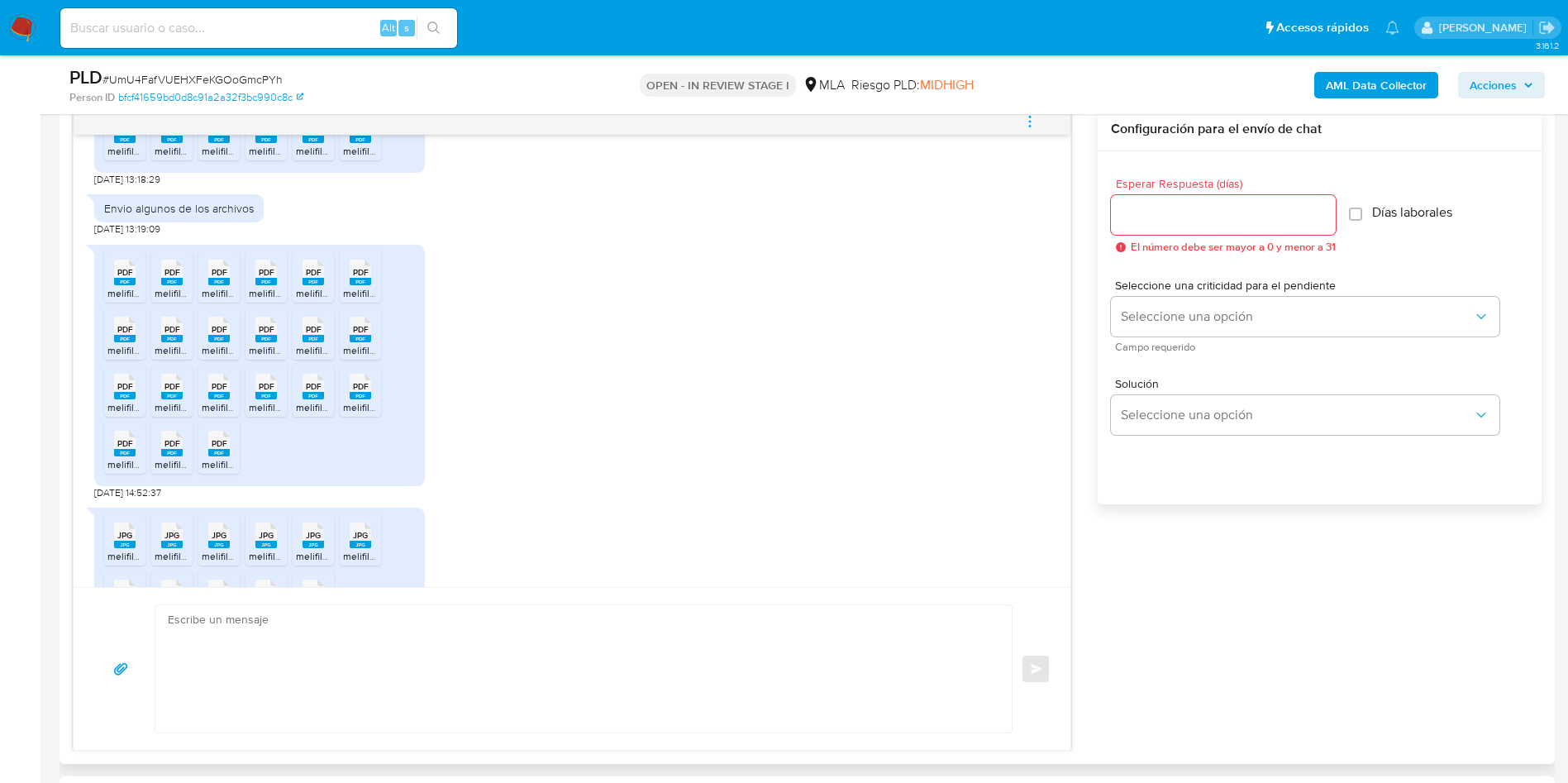
click at [133, 143] on icon at bounding box center [125, 130] width 22 height 26
click at [177, 137] on span "PDF" at bounding box center [172, 131] width 16 height 11
drag, startPoint x: 217, startPoint y: 167, endPoint x: 245, endPoint y: 167, distance: 28.0
click at [217, 143] on rect at bounding box center [219, 139] width 22 height 7
click at [260, 137] on span "PDF" at bounding box center [267, 131] width 16 height 11
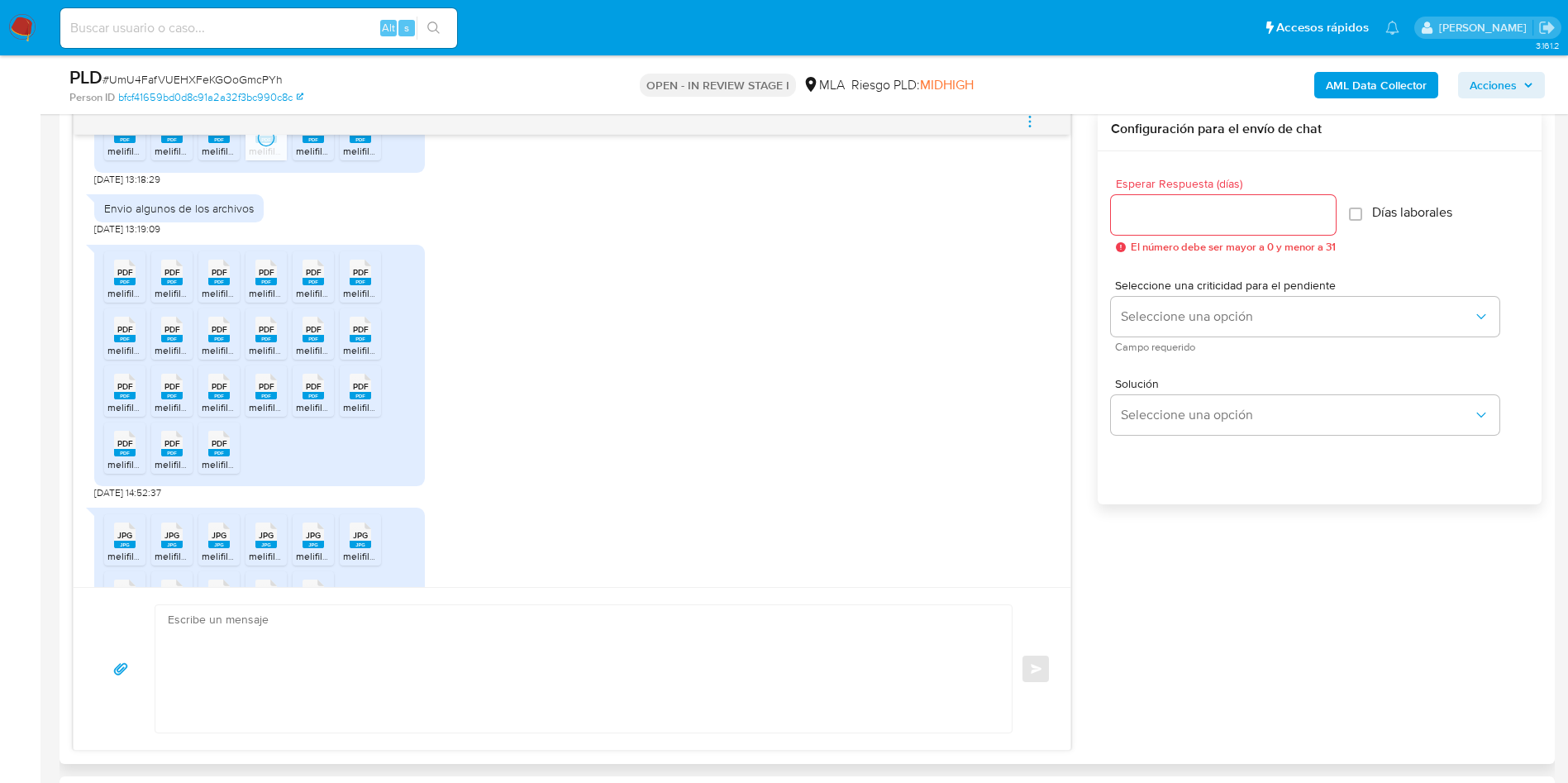
click at [316, 137] on span "PDF" at bounding box center [313, 131] width 16 height 11
drag, startPoint x: 367, startPoint y: 160, endPoint x: 412, endPoint y: 204, distance: 62.9
click at [367, 137] on span "PDF" at bounding box center [361, 131] width 16 height 11
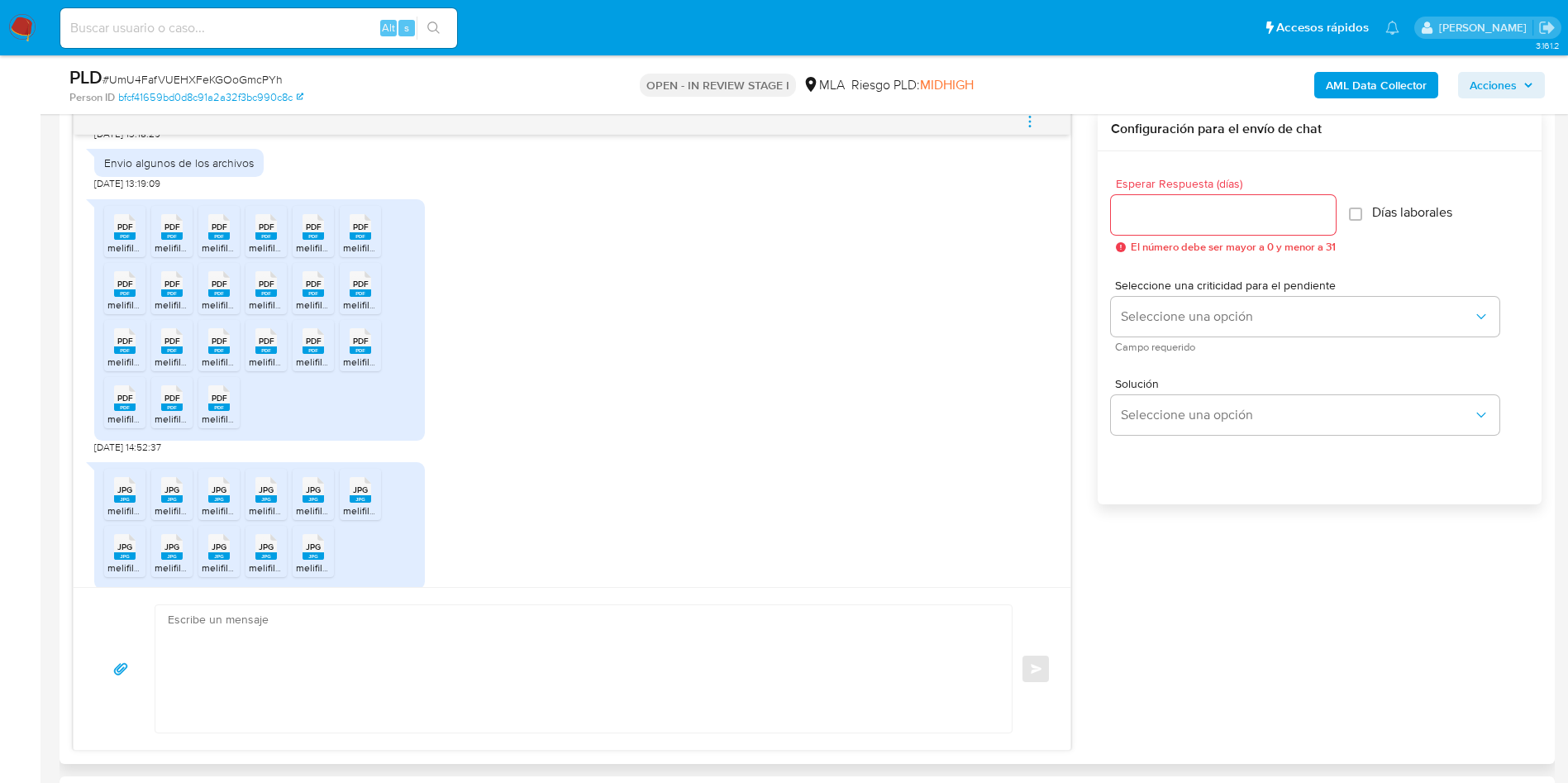
scroll to position [1778, 0]
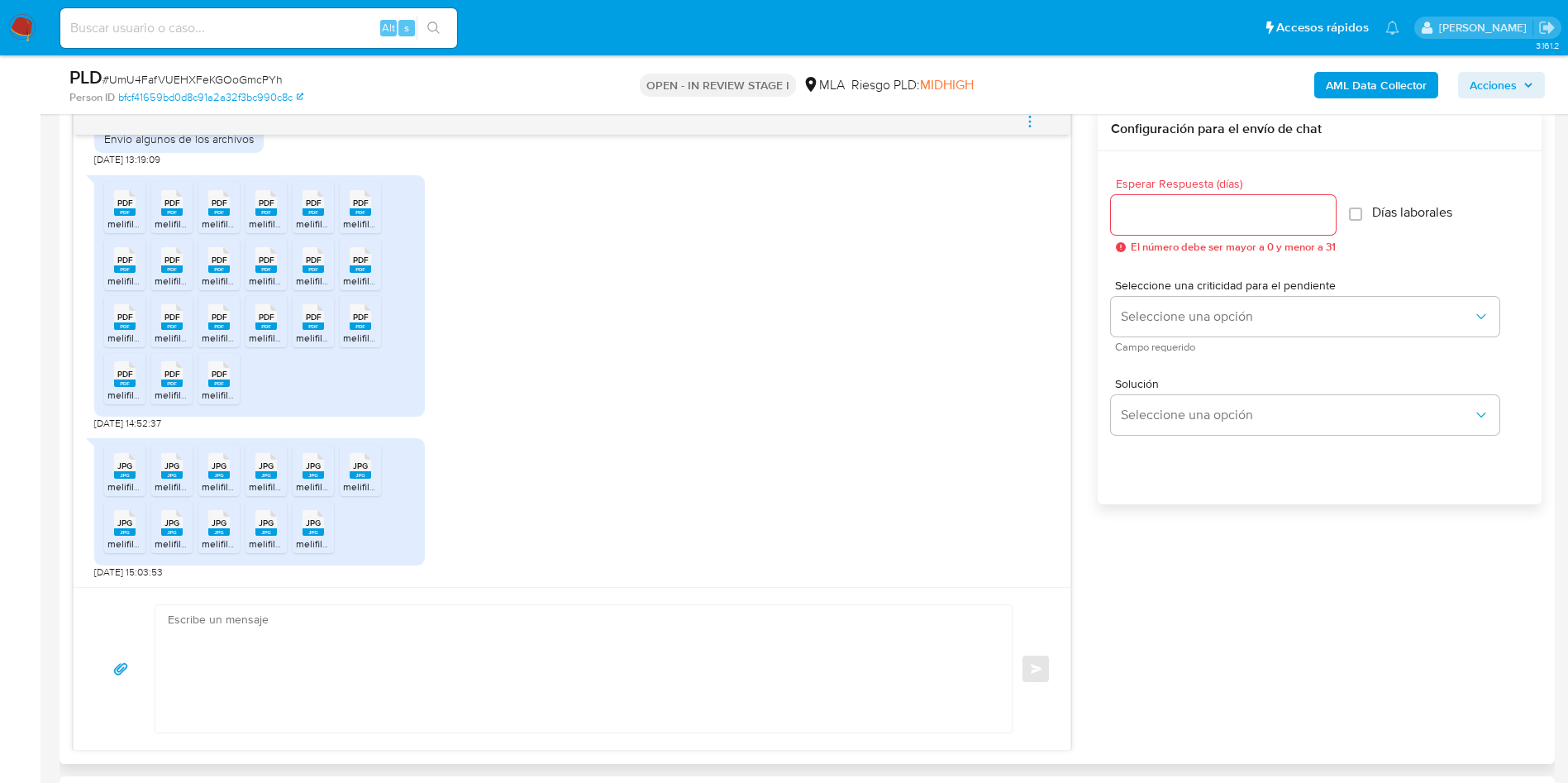
click at [127, 212] on rect at bounding box center [125, 212] width 22 height 7
click at [197, 212] on ul "PDF PDF melifile3273167943421446467.pdf PDF PDF melifile7269139129608773670.pdf…" at bounding box center [259, 296] width 311 height 228
click at [172, 210] on rect at bounding box center [172, 212] width 22 height 7
click at [213, 212] on rect at bounding box center [219, 212] width 22 height 7
click at [267, 208] on span "PDF" at bounding box center [267, 202] width 16 height 11
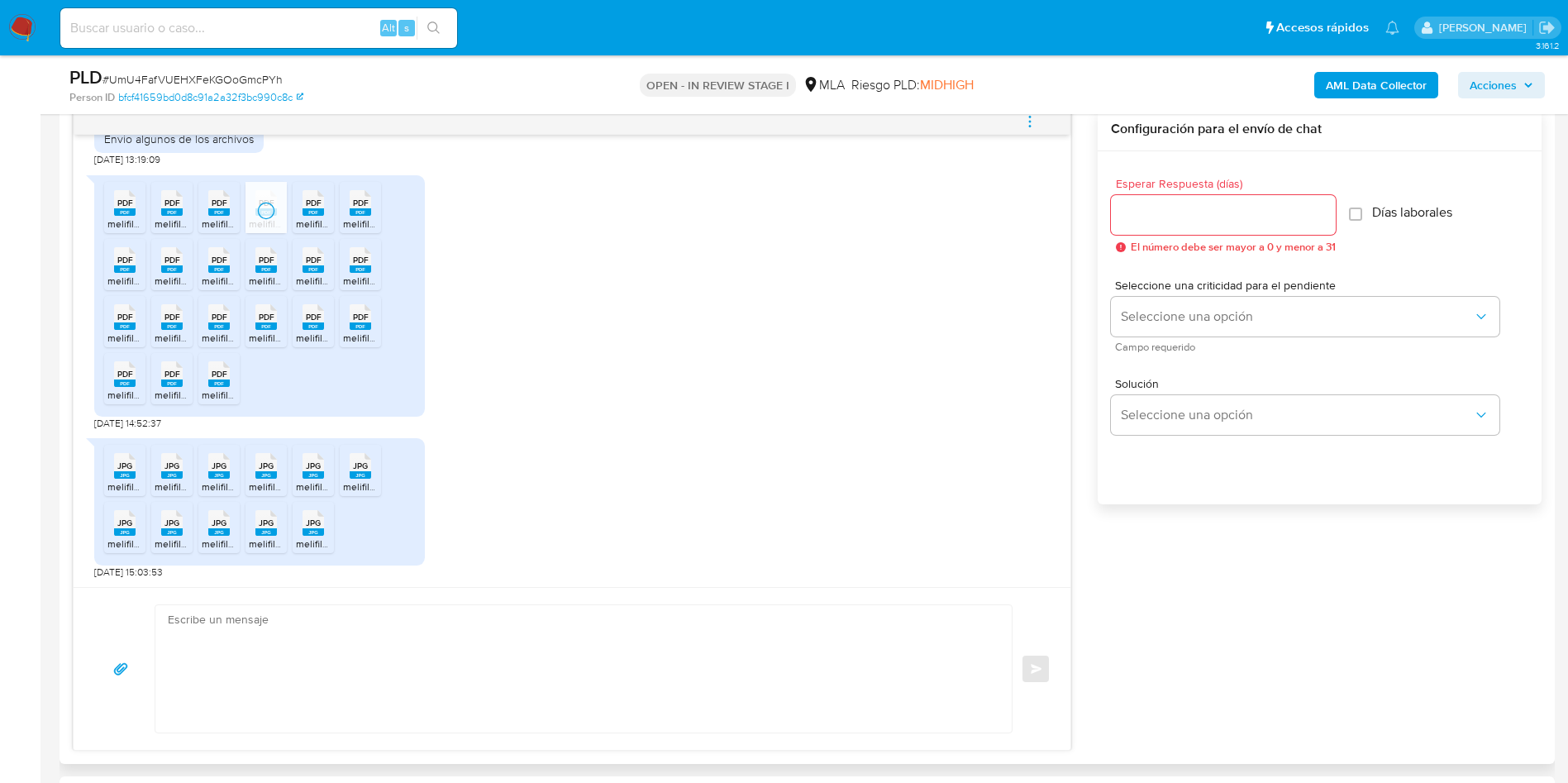
click at [307, 208] on span "PDF" at bounding box center [313, 202] width 16 height 11
click at [362, 202] on span "PDF" at bounding box center [361, 202] width 16 height 11
click at [133, 259] on div "PDF PDF" at bounding box center [125, 258] width 35 height 32
click at [181, 254] on icon at bounding box center [172, 260] width 22 height 26
click at [225, 258] on span "PDF" at bounding box center [219, 260] width 16 height 11
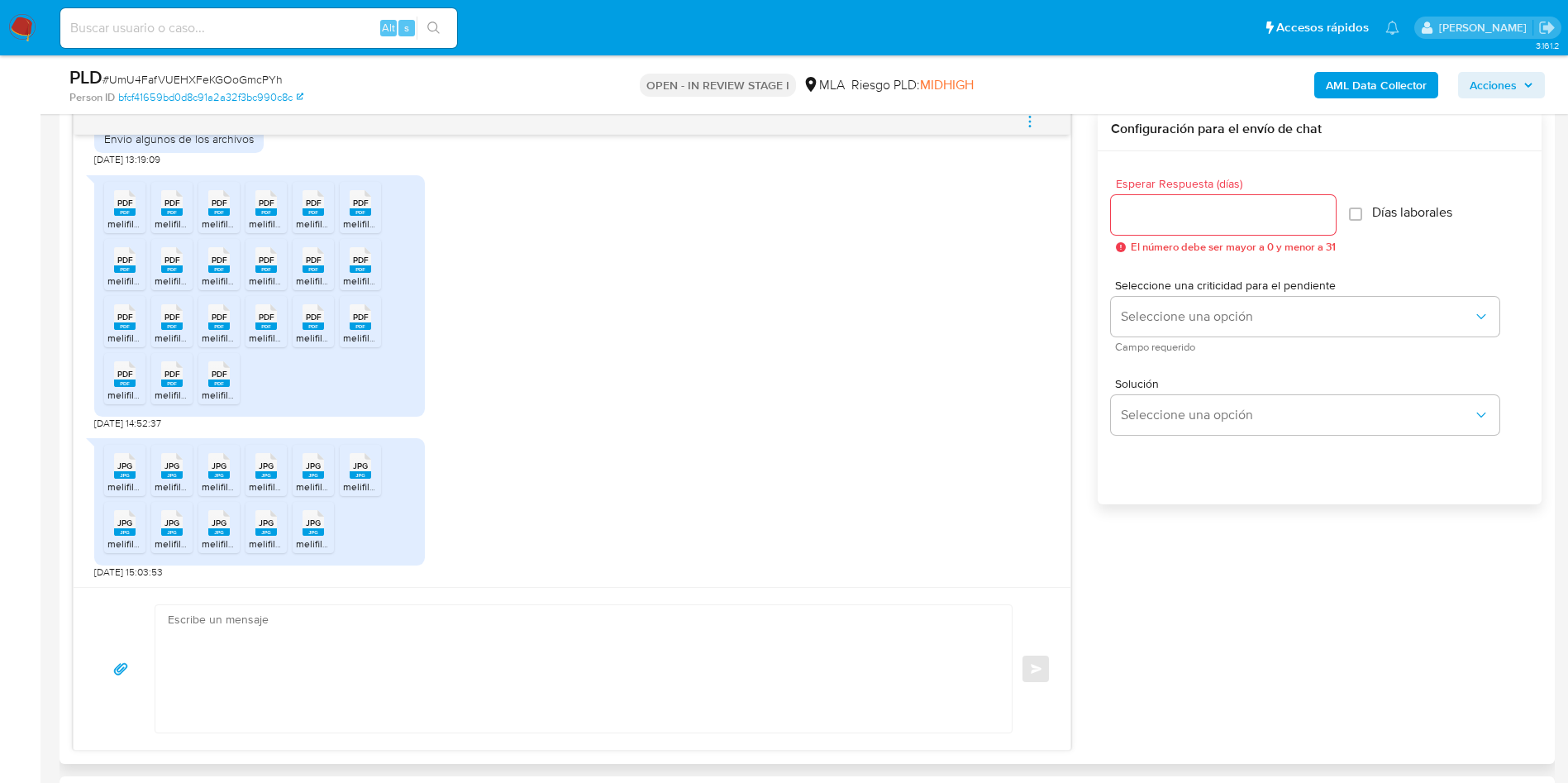
click at [259, 257] on span "PDF" at bounding box center [267, 260] width 16 height 11
drag, startPoint x: 317, startPoint y: 259, endPoint x: 347, endPoint y: 272, distance: 32.7
click at [317, 259] on span "PDF" at bounding box center [313, 260] width 16 height 11
click at [362, 270] on rect at bounding box center [361, 268] width 22 height 7
click at [123, 320] on span "PDF" at bounding box center [125, 317] width 16 height 11
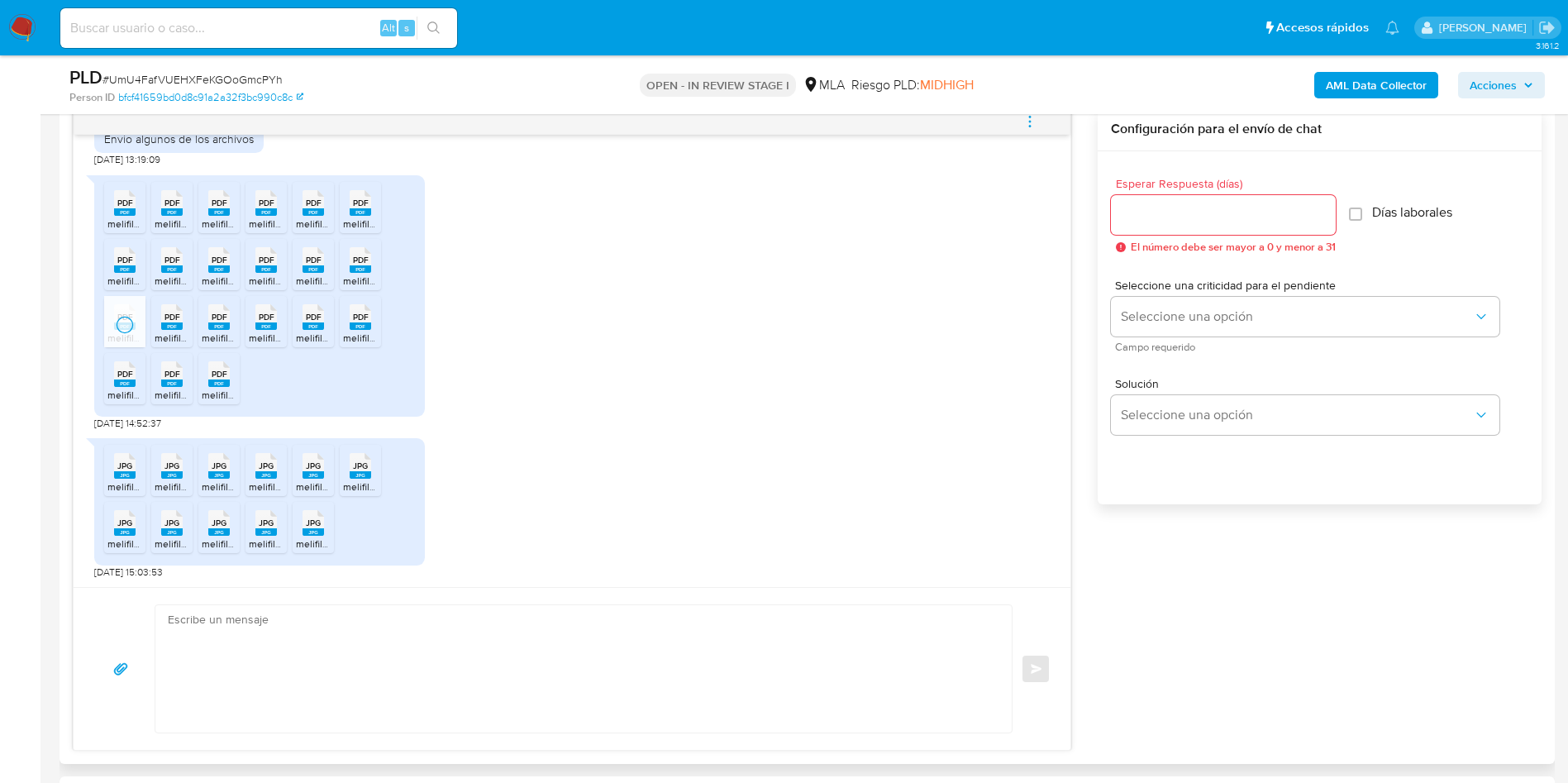
click at [182, 322] on div "PDF PDF" at bounding box center [172, 315] width 35 height 32
drag, startPoint x: 226, startPoint y: 321, endPoint x: 261, endPoint y: 322, distance: 35.0
click at [227, 321] on span "PDF" at bounding box center [219, 317] width 16 height 11
click at [261, 320] on span "PDF" at bounding box center [267, 317] width 16 height 11
click at [317, 319] on span "PDF" at bounding box center [313, 317] width 16 height 11
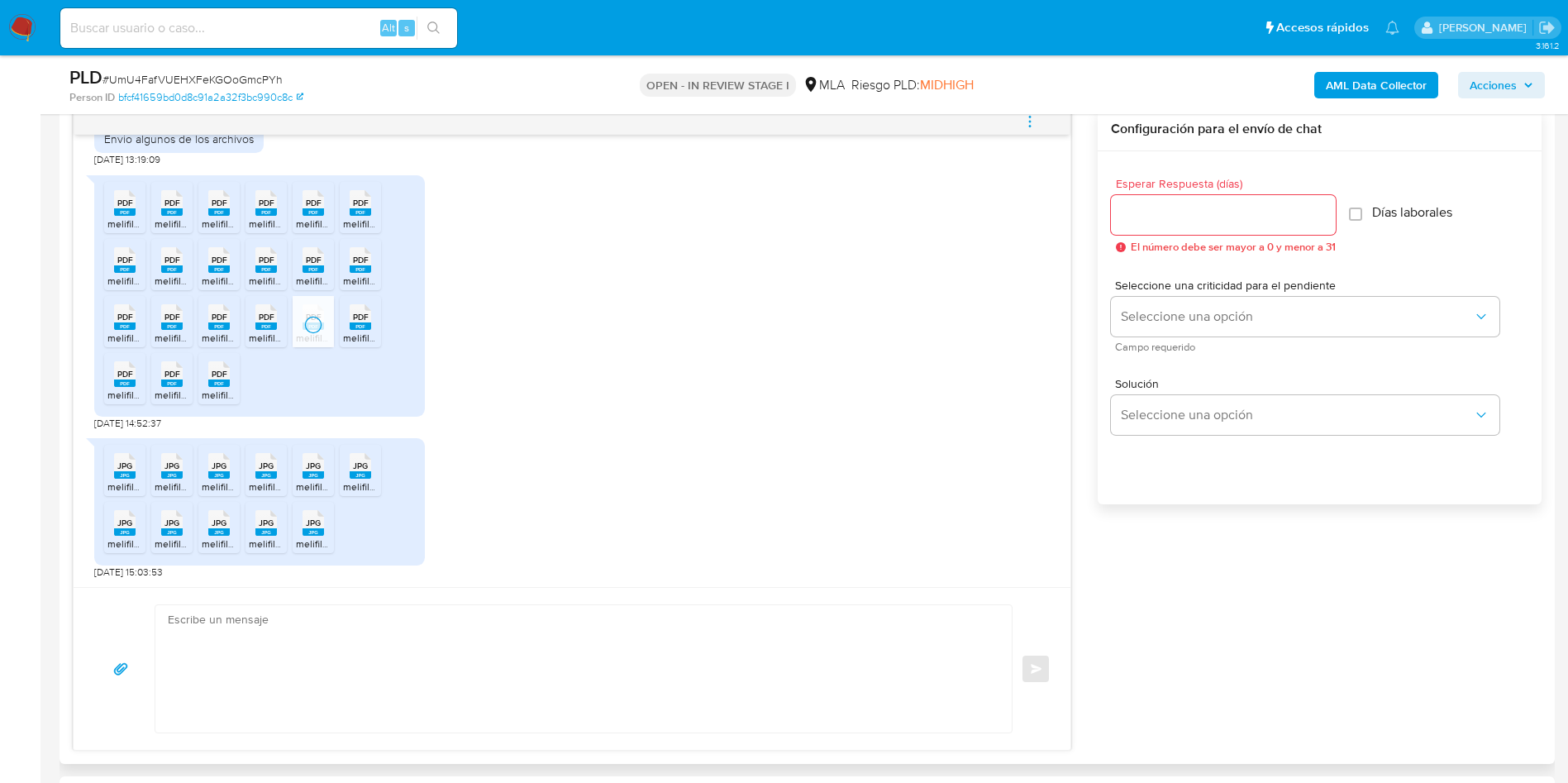
drag, startPoint x: 353, startPoint y: 322, endPoint x: 357, endPoint y: 363, distance: 41.2
click at [354, 322] on span "PDF" at bounding box center [361, 317] width 16 height 11
click at [132, 386] on rect at bounding box center [125, 382] width 22 height 7
click at [167, 386] on rect at bounding box center [172, 382] width 22 height 7
click at [219, 392] on span "melifile4232657273717918852.pdf" at bounding box center [277, 394] width 151 height 14
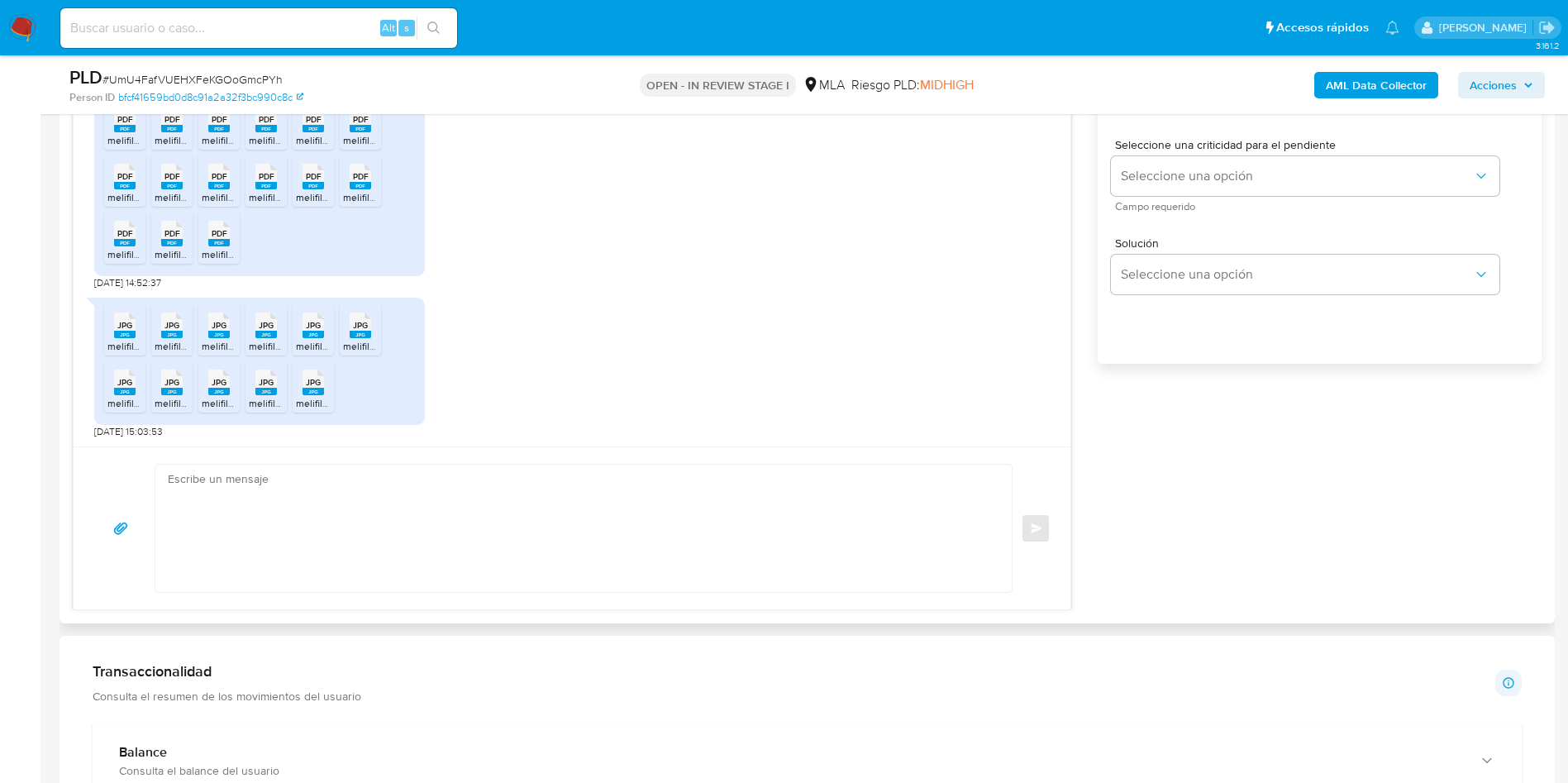
scroll to position [1115, 0]
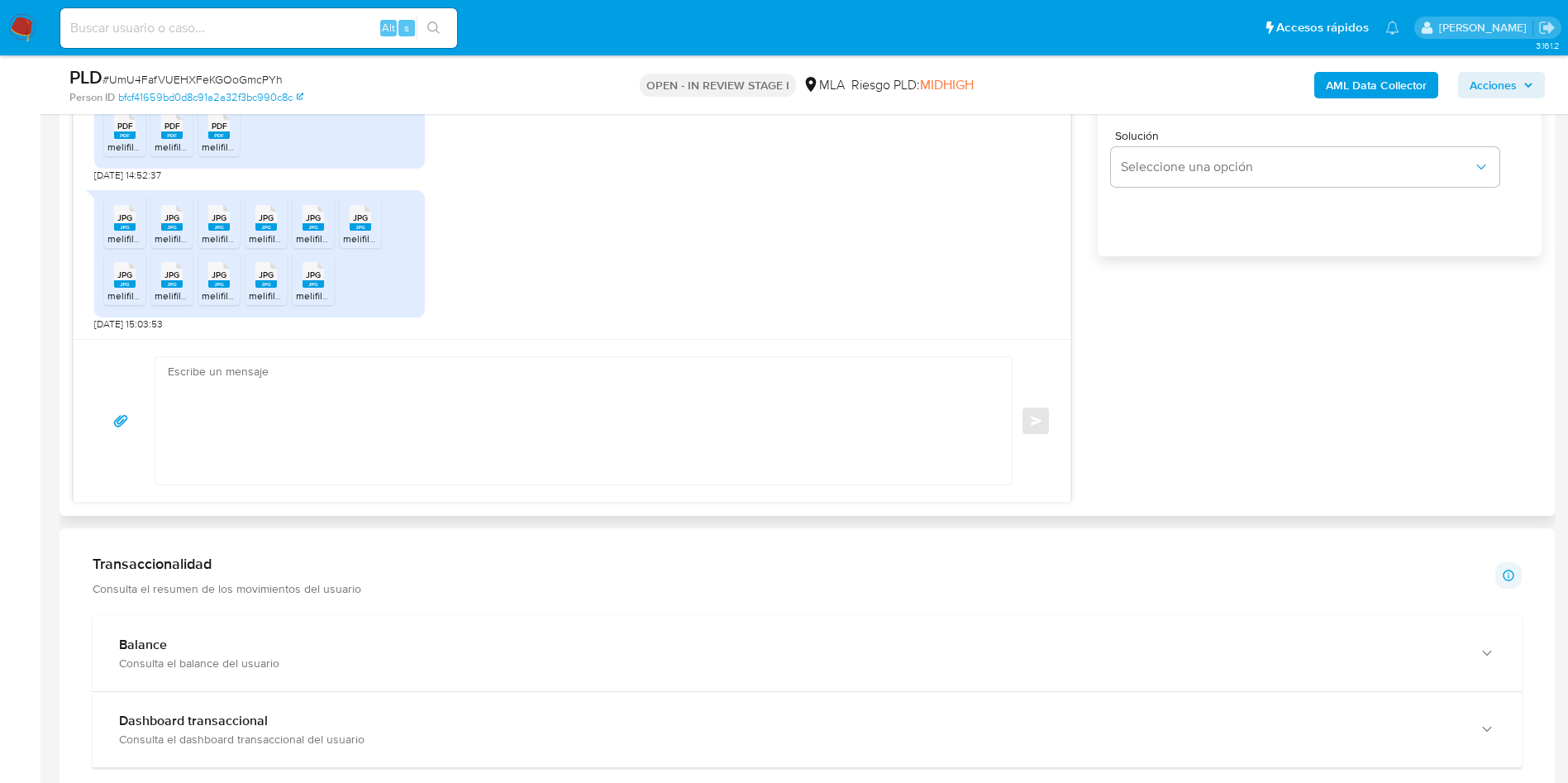
click at [132, 220] on span "JPG" at bounding box center [125, 217] width 15 height 11
click at [184, 222] on div "JPG JPG" at bounding box center [172, 216] width 35 height 32
drag, startPoint x: 223, startPoint y: 222, endPoint x: 272, endPoint y: 222, distance: 49.0
click at [224, 222] on span "JPG" at bounding box center [219, 217] width 15 height 11
drag, startPoint x: 272, startPoint y: 222, endPoint x: 322, endPoint y: 220, distance: 50.0
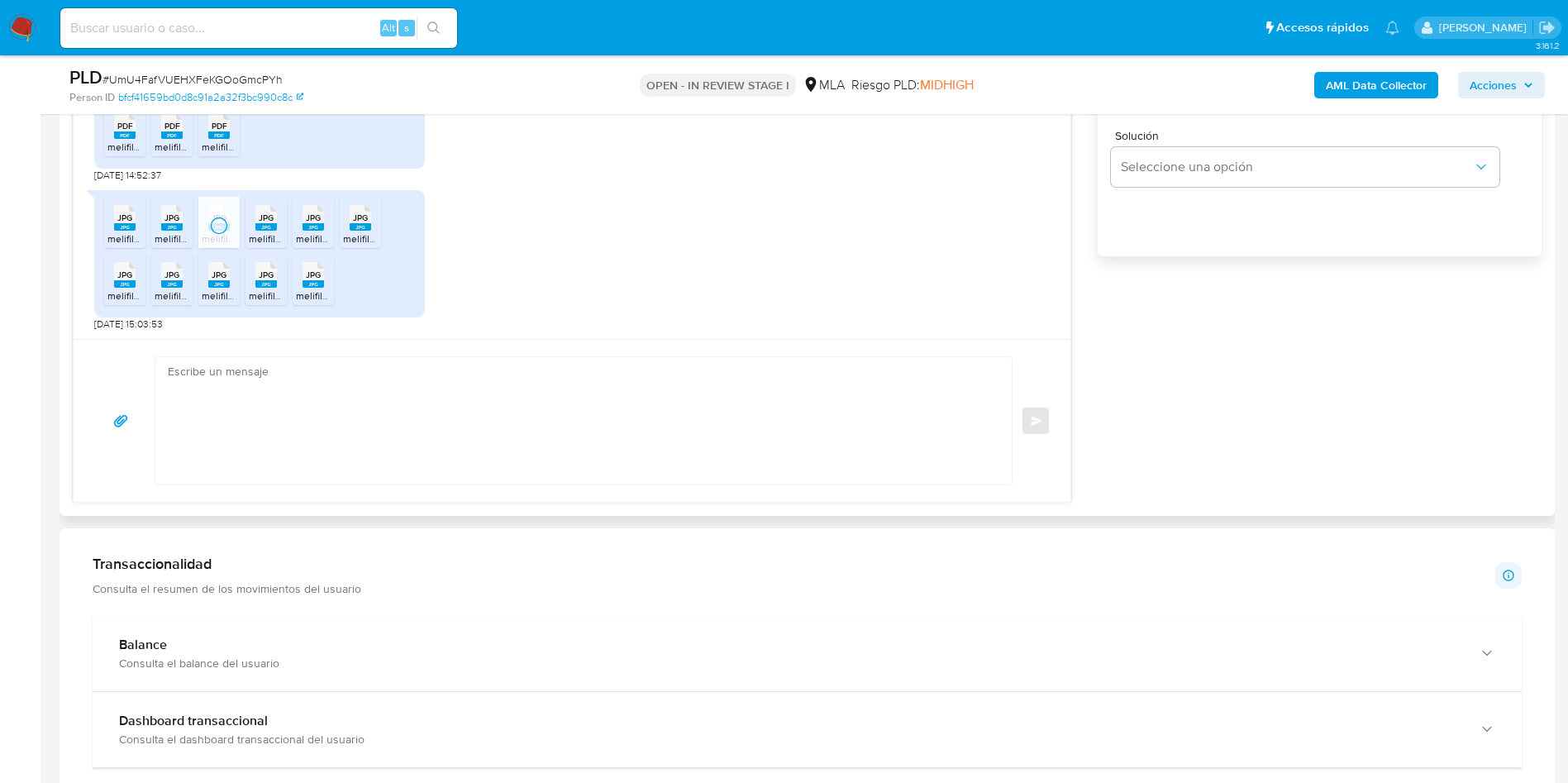
click at [273, 222] on span "JPG" at bounding box center [267, 217] width 15 height 11
drag, startPoint x: 322, startPoint y: 220, endPoint x: 363, endPoint y: 218, distance: 41.0
click at [322, 220] on icon at bounding box center [313, 217] width 22 height 26
drag, startPoint x: 367, startPoint y: 219, endPoint x: 223, endPoint y: 275, distance: 154.5
click at [367, 219] on span "JPG" at bounding box center [361, 217] width 15 height 11
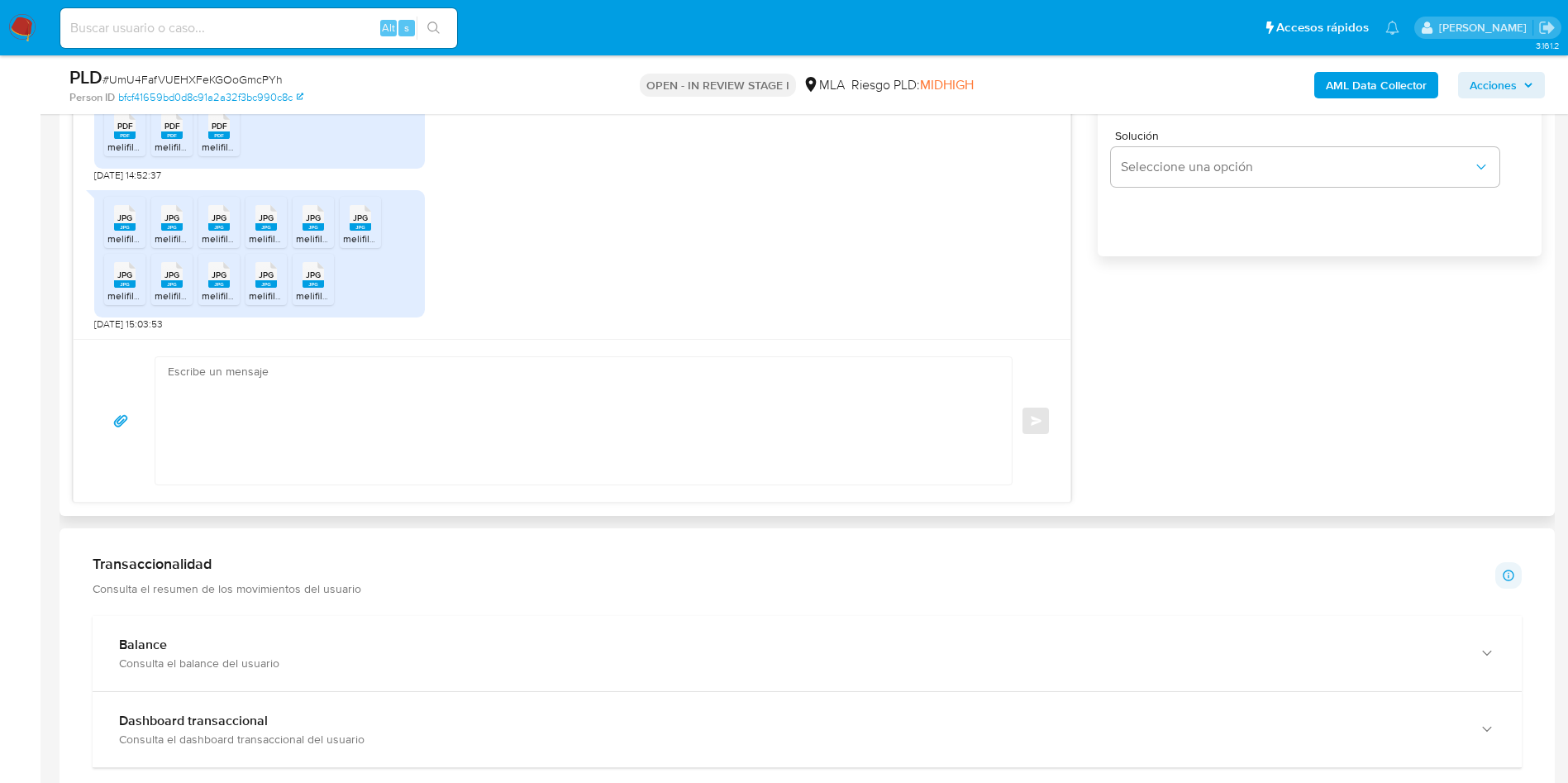
click at [134, 278] on icon at bounding box center [125, 275] width 22 height 26
click at [185, 281] on div "JPG JPG" at bounding box center [172, 273] width 35 height 32
click at [222, 277] on span "JPG" at bounding box center [219, 274] width 15 height 11
click at [269, 274] on span "JPG" at bounding box center [267, 274] width 15 height 11
click at [319, 272] on span "JPG" at bounding box center [313, 274] width 15 height 11
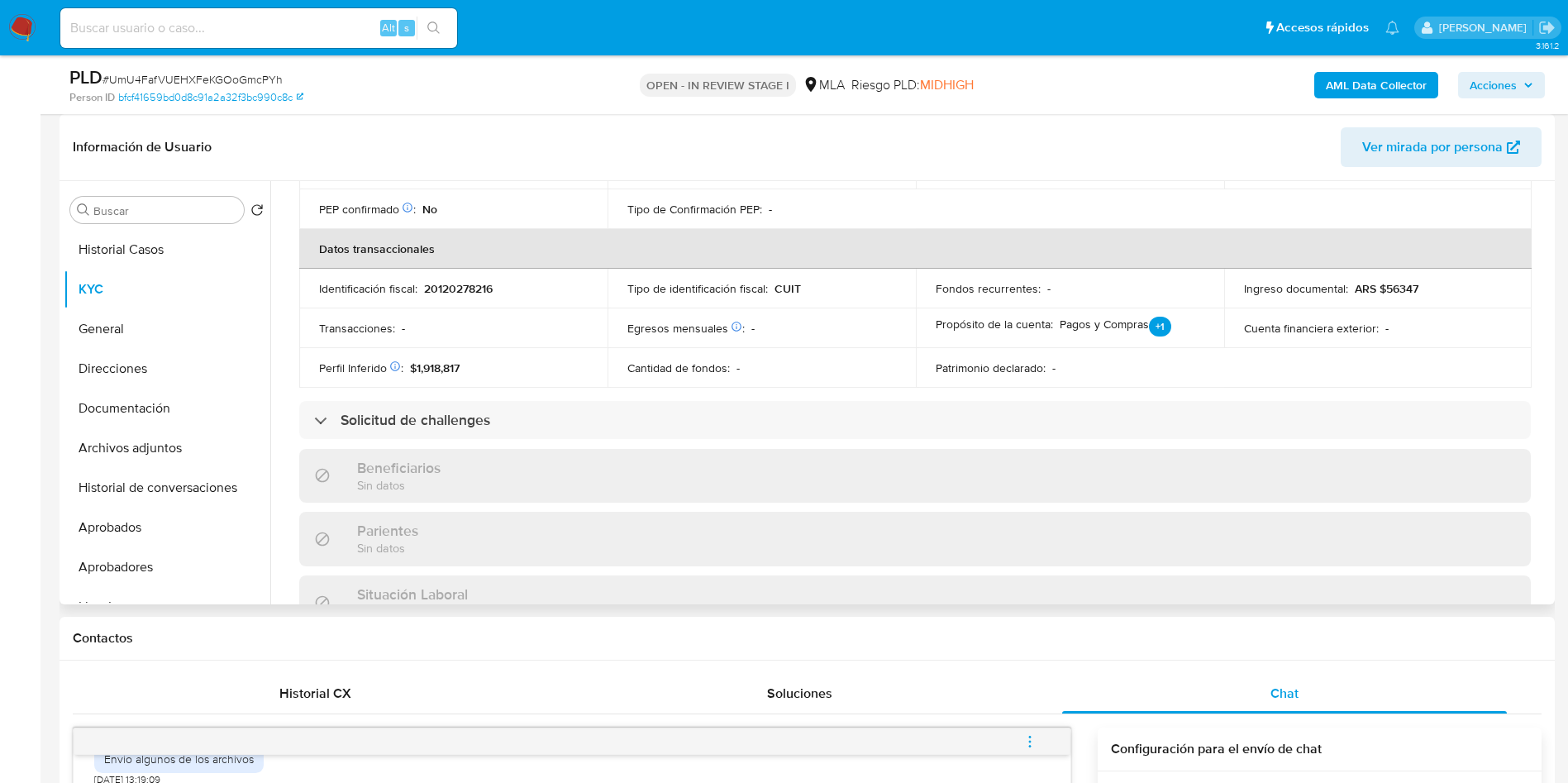
scroll to position [0, 0]
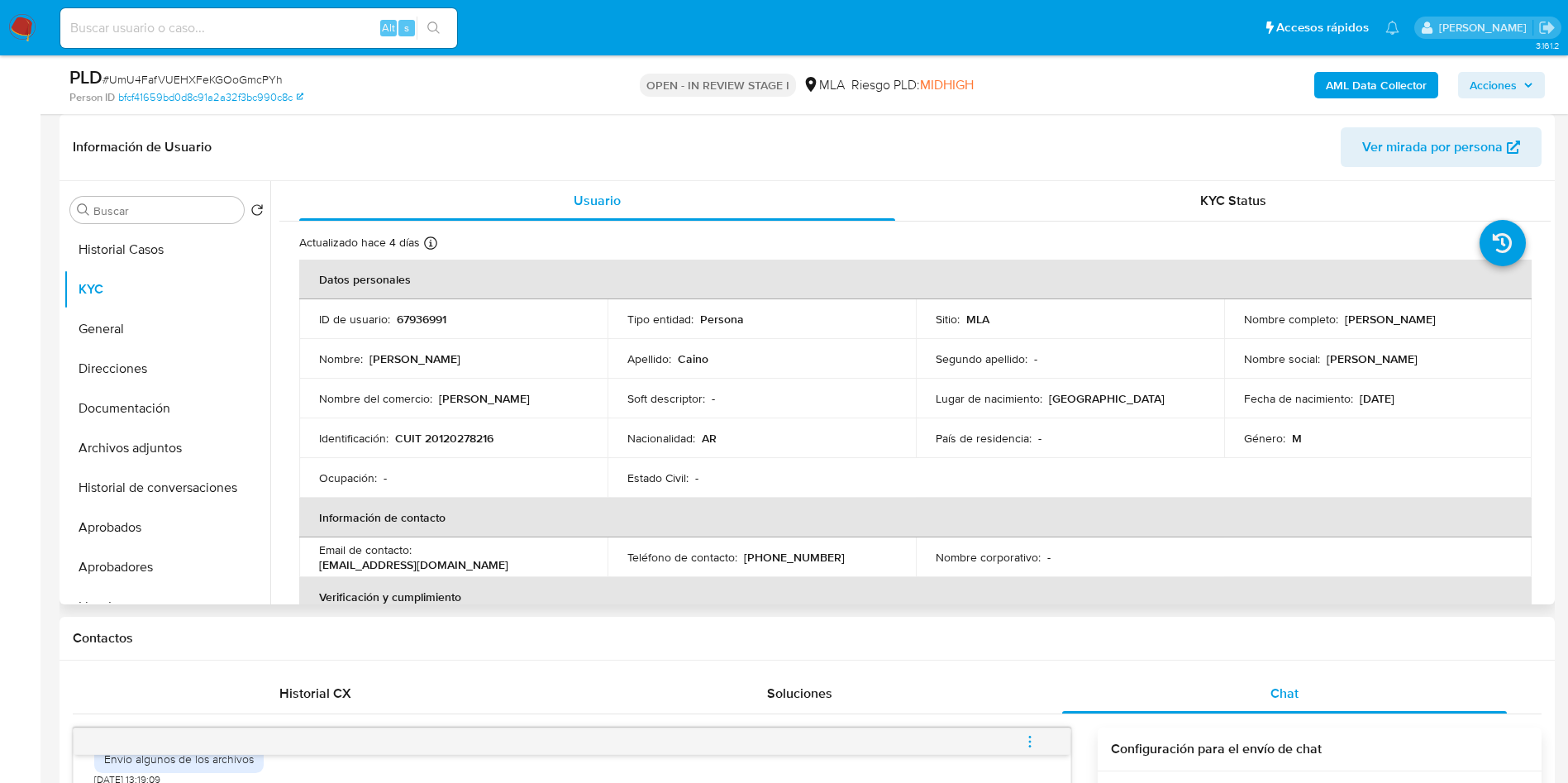
click at [775, 401] on div "Soft descriptor : -" at bounding box center [762, 398] width 268 height 15
click at [1486, 405] on div "Fecha de nacimiento : [DEMOGRAPHIC_DATA]" at bounding box center [1378, 398] width 268 height 15
